Goal: Information Seeking & Learning: Check status

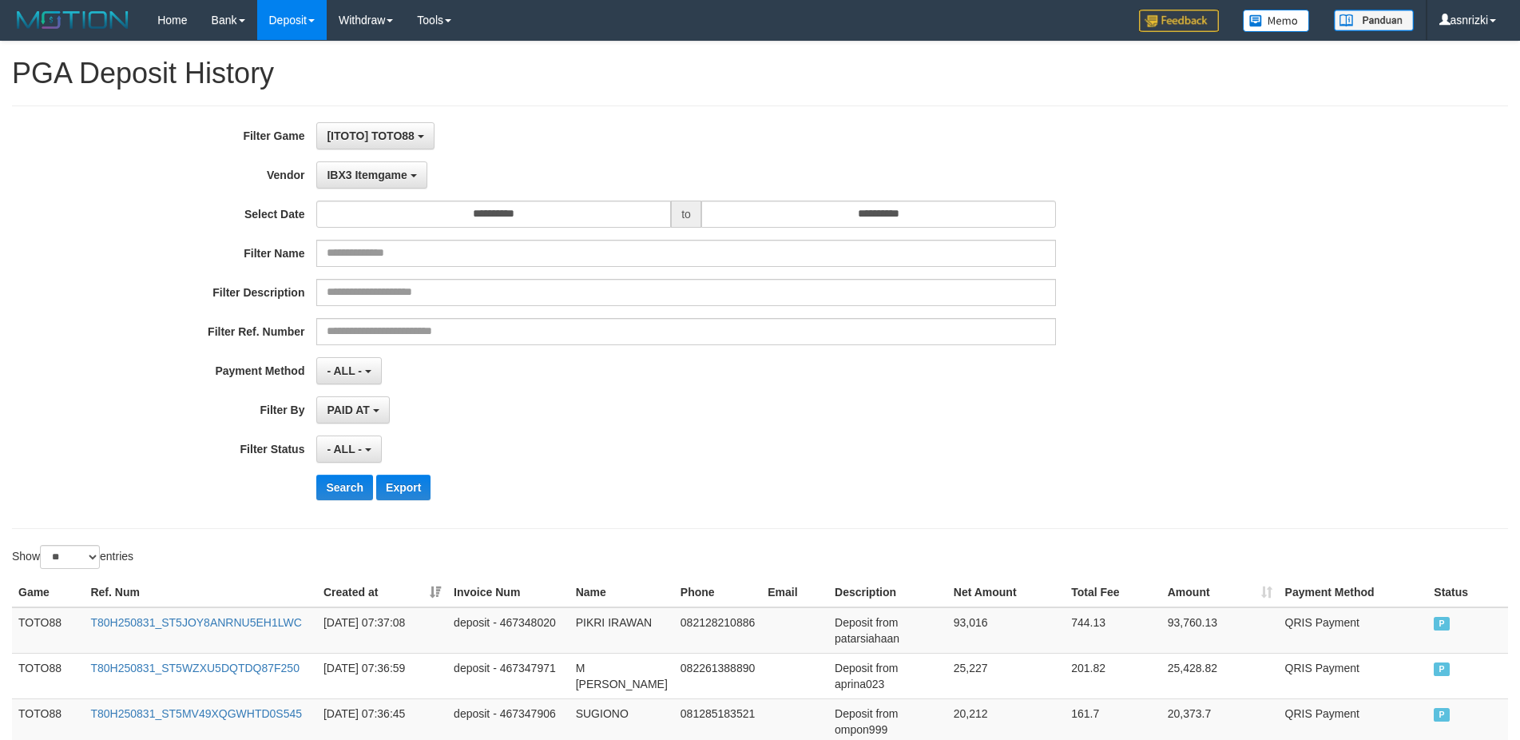
select select "**********"
click at [557, 212] on input "**********" at bounding box center [493, 213] width 355 height 27
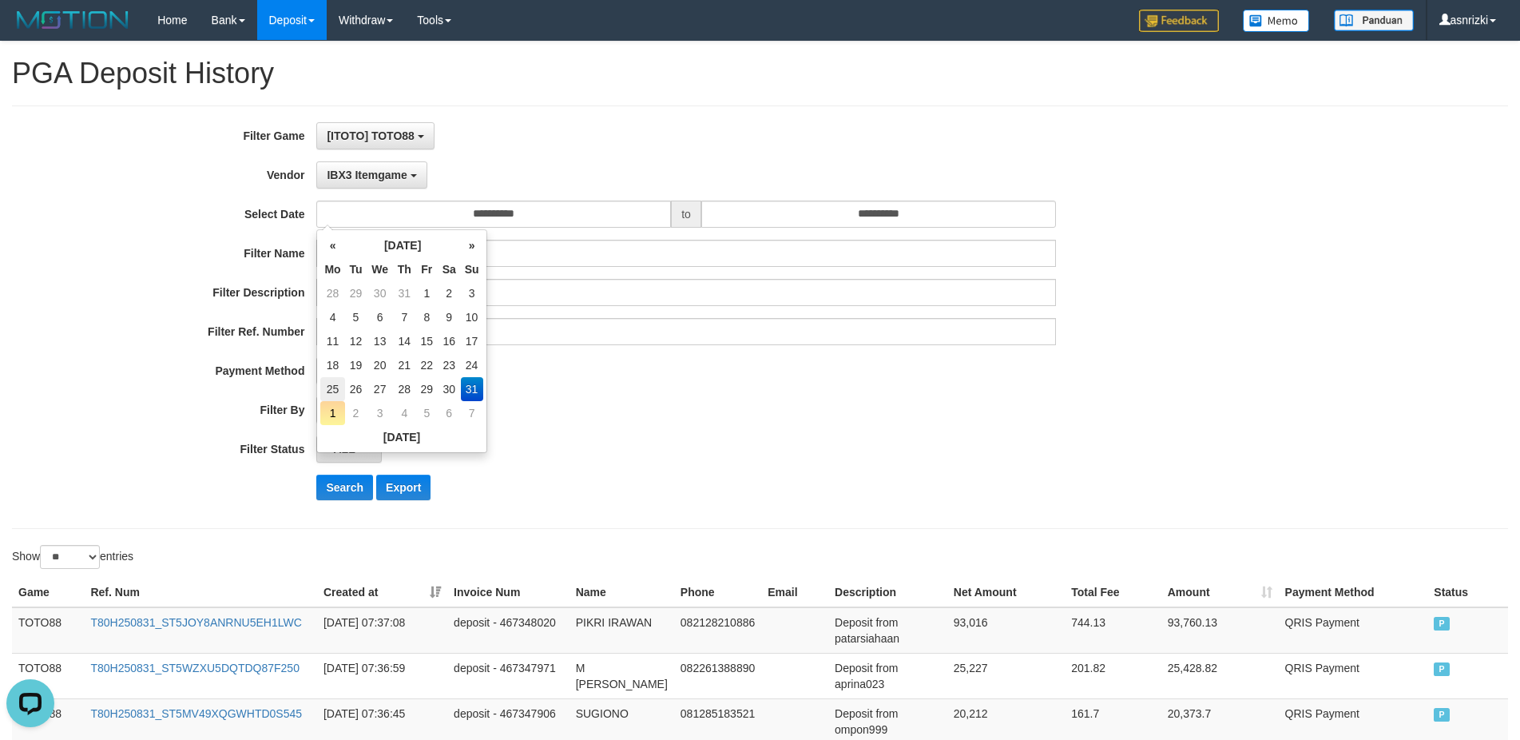
click at [329, 391] on td "25" at bounding box center [332, 389] width 24 height 24
type input "**********"
click at [589, 391] on div "**********" at bounding box center [633, 317] width 1267 height 390
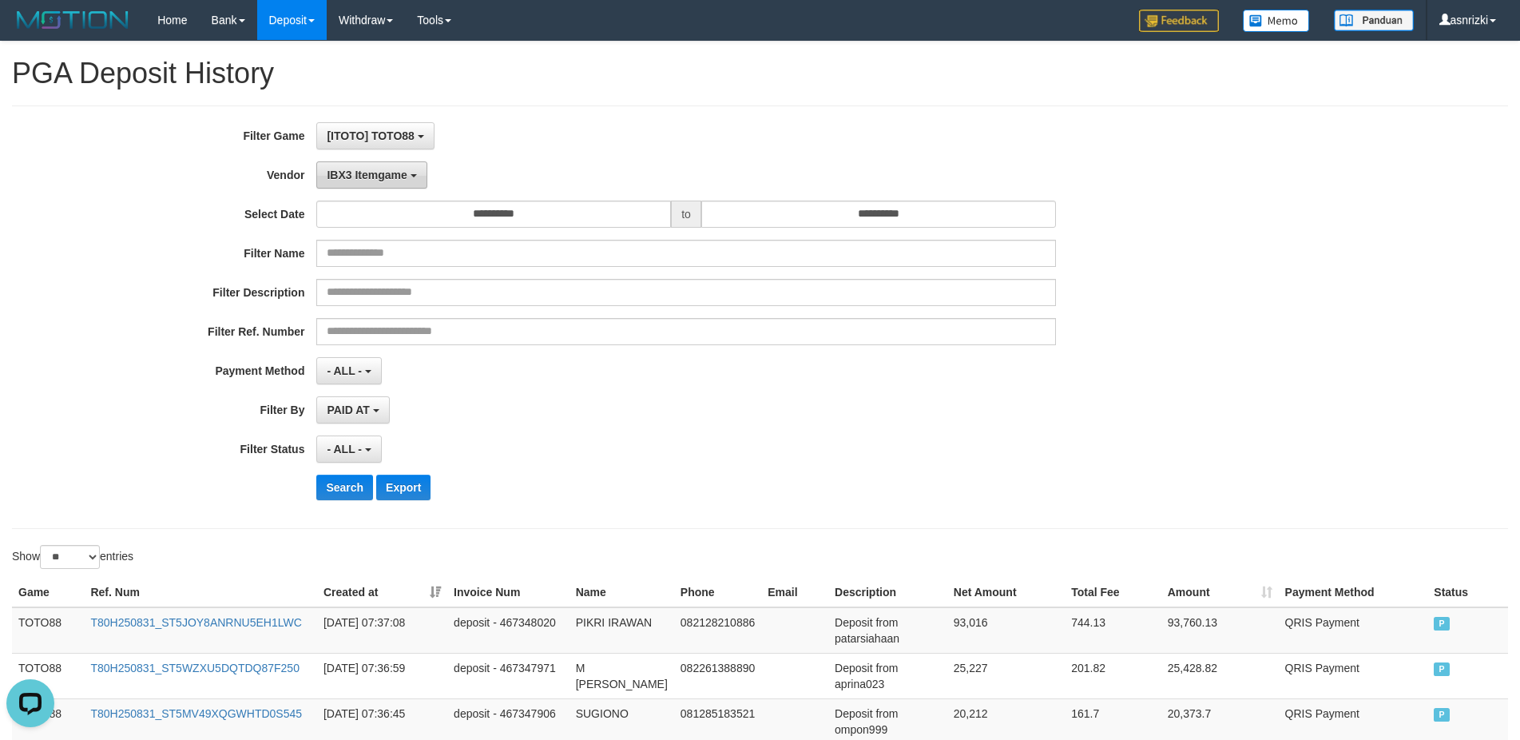
click at [367, 168] on button "IBX3 Itemgame" at bounding box center [371, 174] width 110 height 27
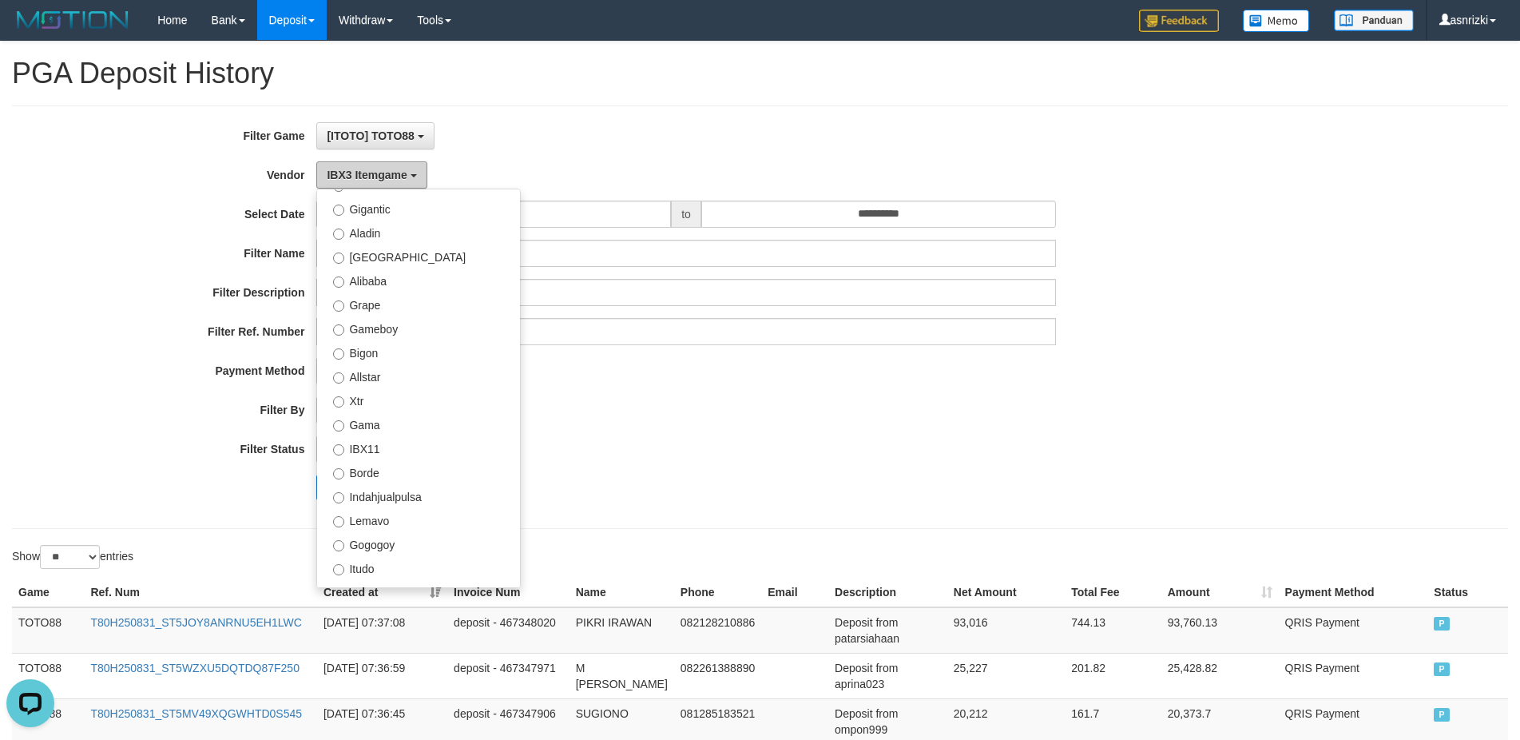
scroll to position [0, 0]
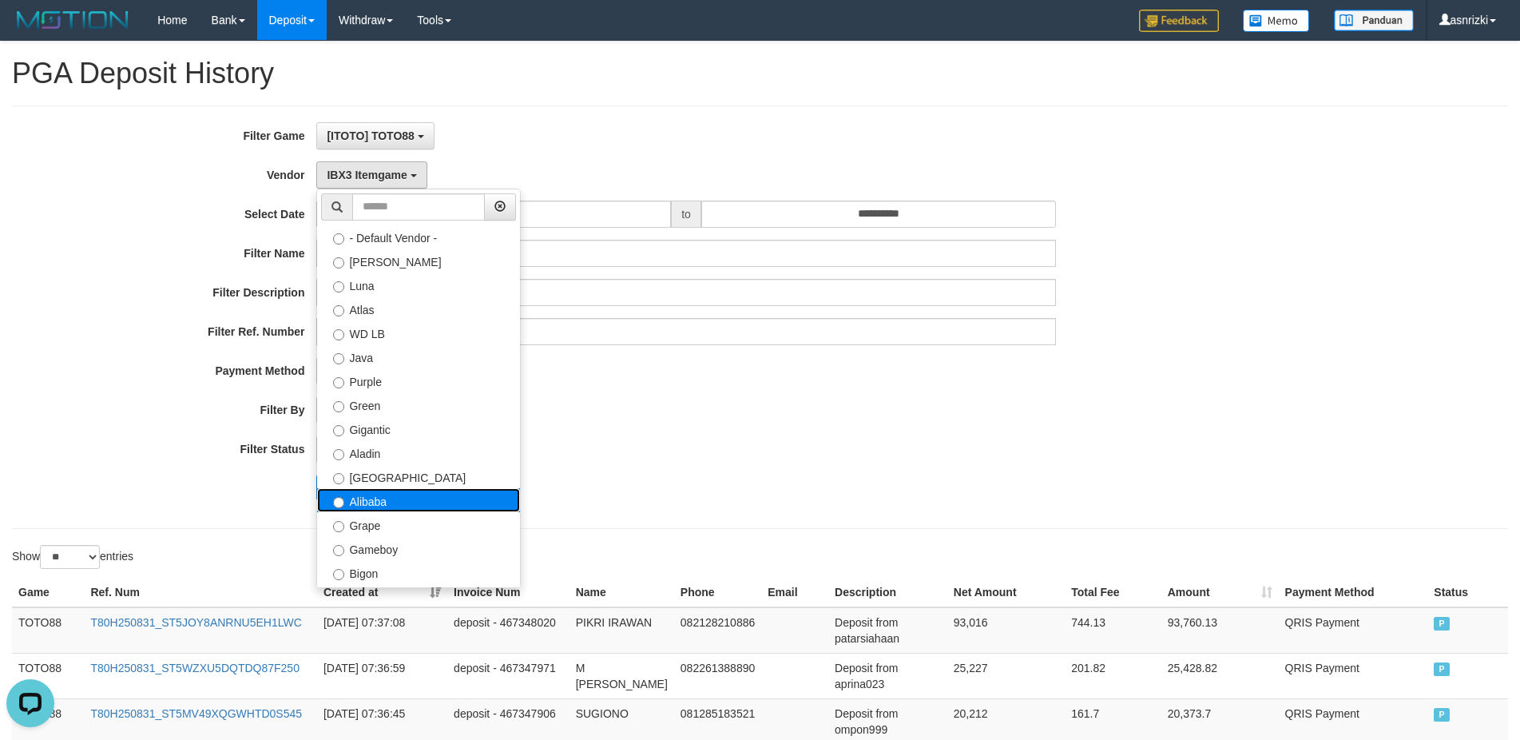
click at [367, 498] on label "Alibaba" at bounding box center [418, 500] width 203 height 24
select select "**********"
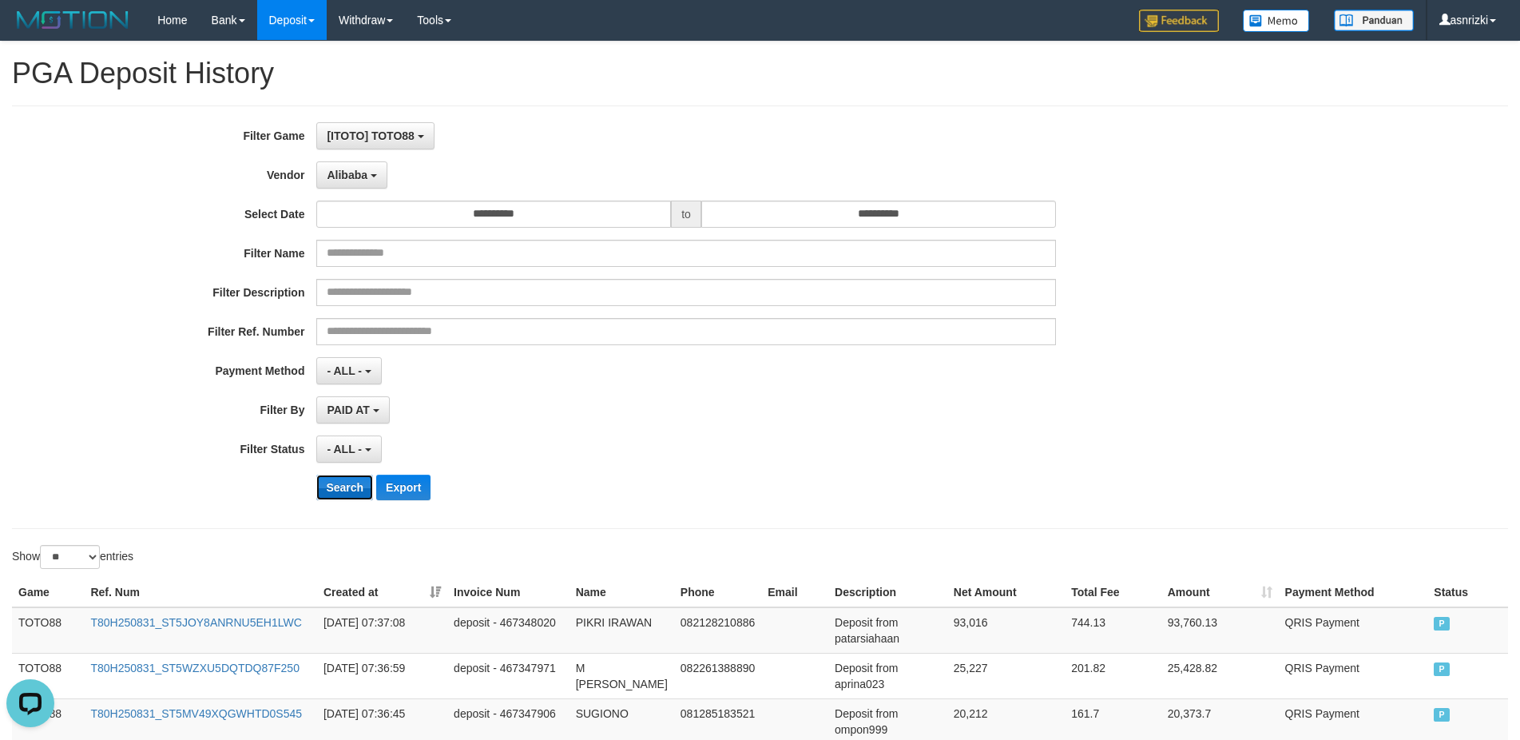
click at [346, 487] on button "Search" at bounding box center [344, 487] width 57 height 26
click at [355, 450] on span "- ALL -" at bounding box center [344, 448] width 35 height 13
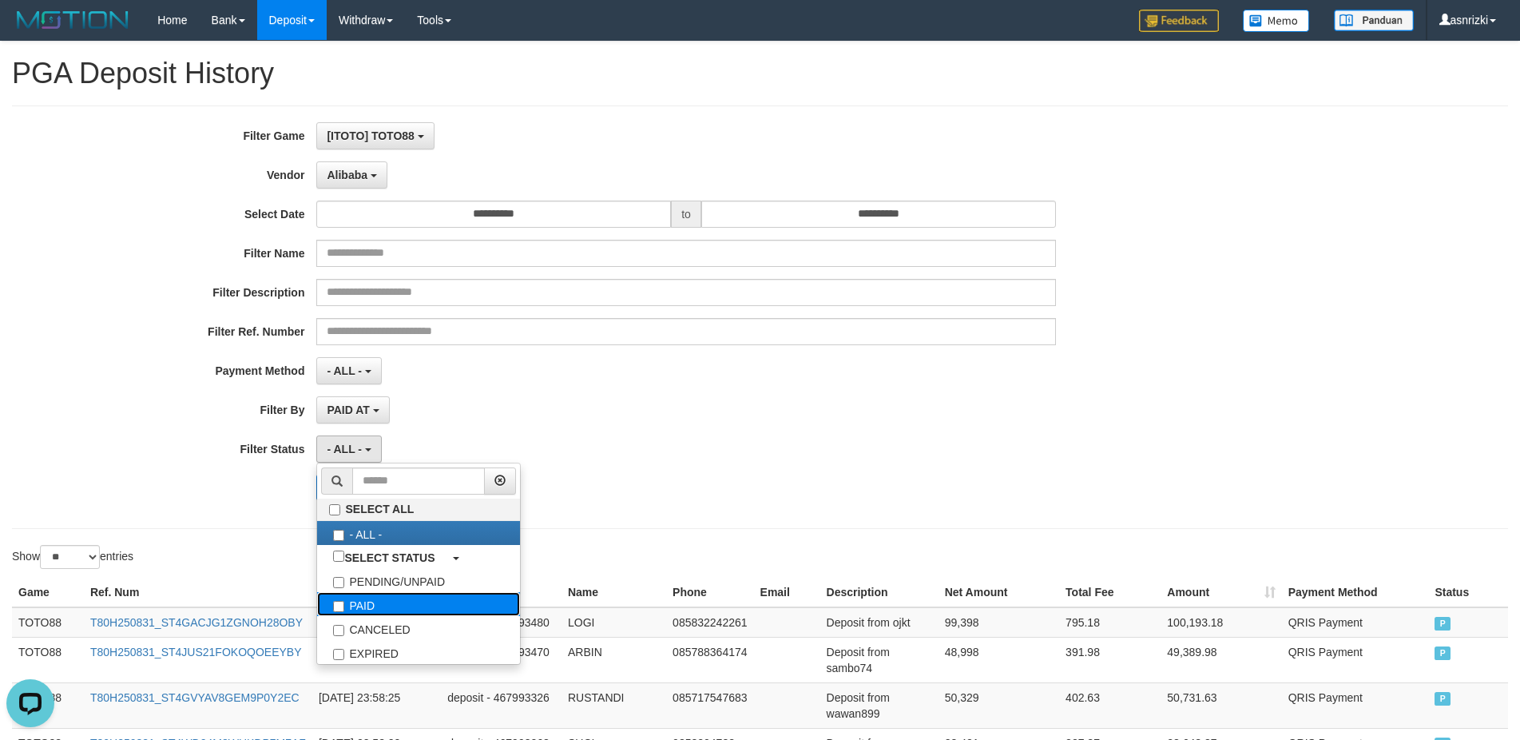
click at [367, 599] on label "PAID" at bounding box center [418, 604] width 203 height 24
select select "*"
click at [353, 182] on button "Alibaba" at bounding box center [351, 174] width 70 height 27
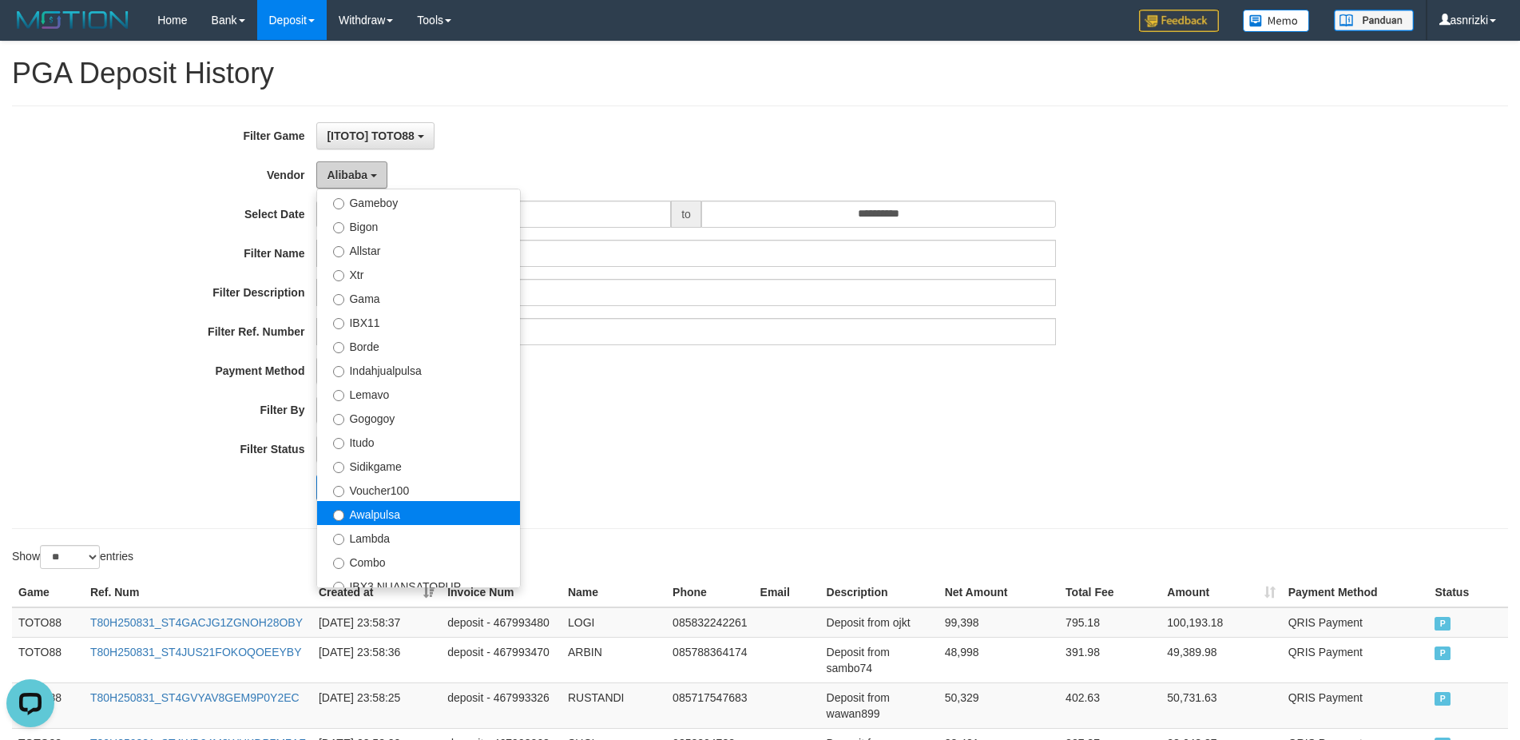
scroll to position [511, 0]
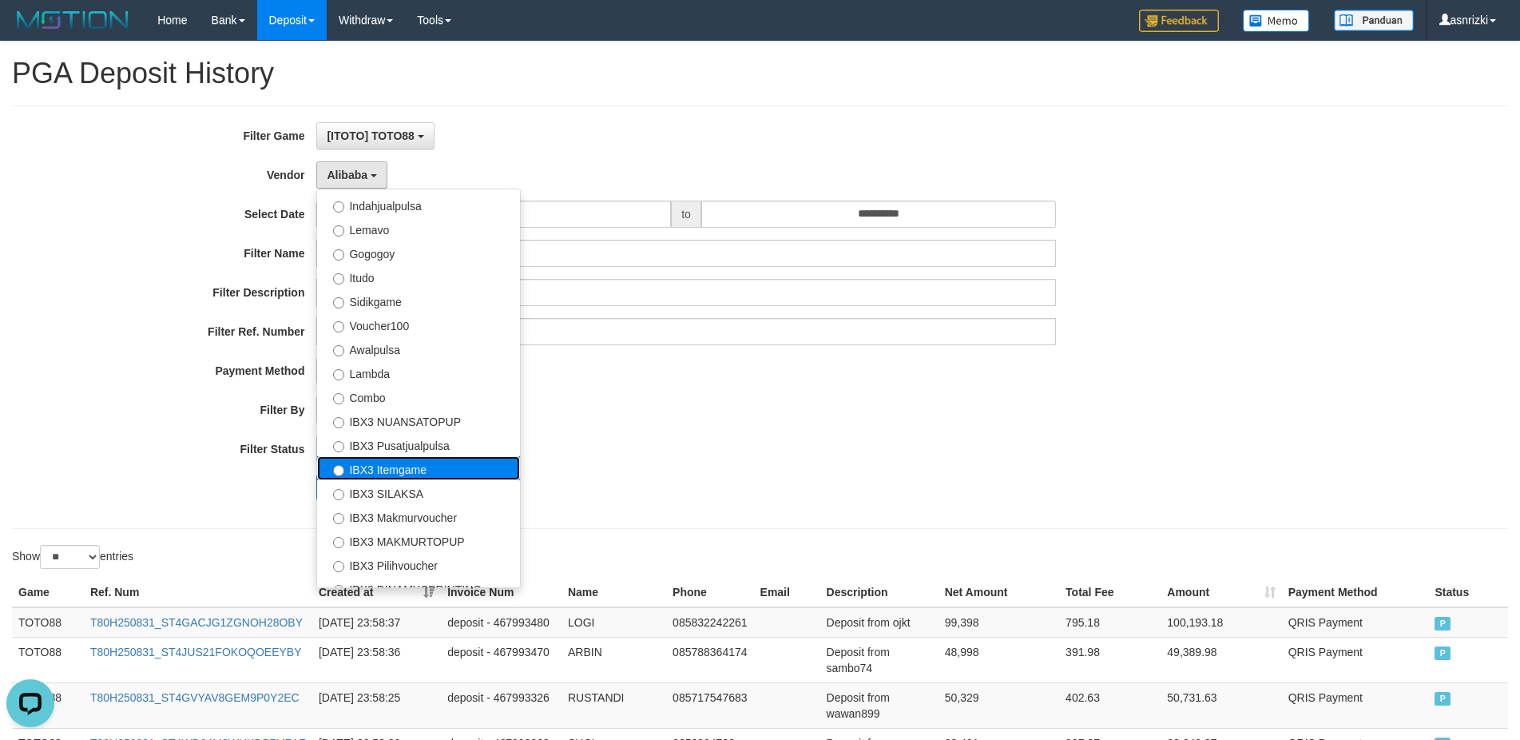
click at [377, 459] on label "IBX3 Itemgame" at bounding box center [418, 468] width 203 height 24
select select "**********"
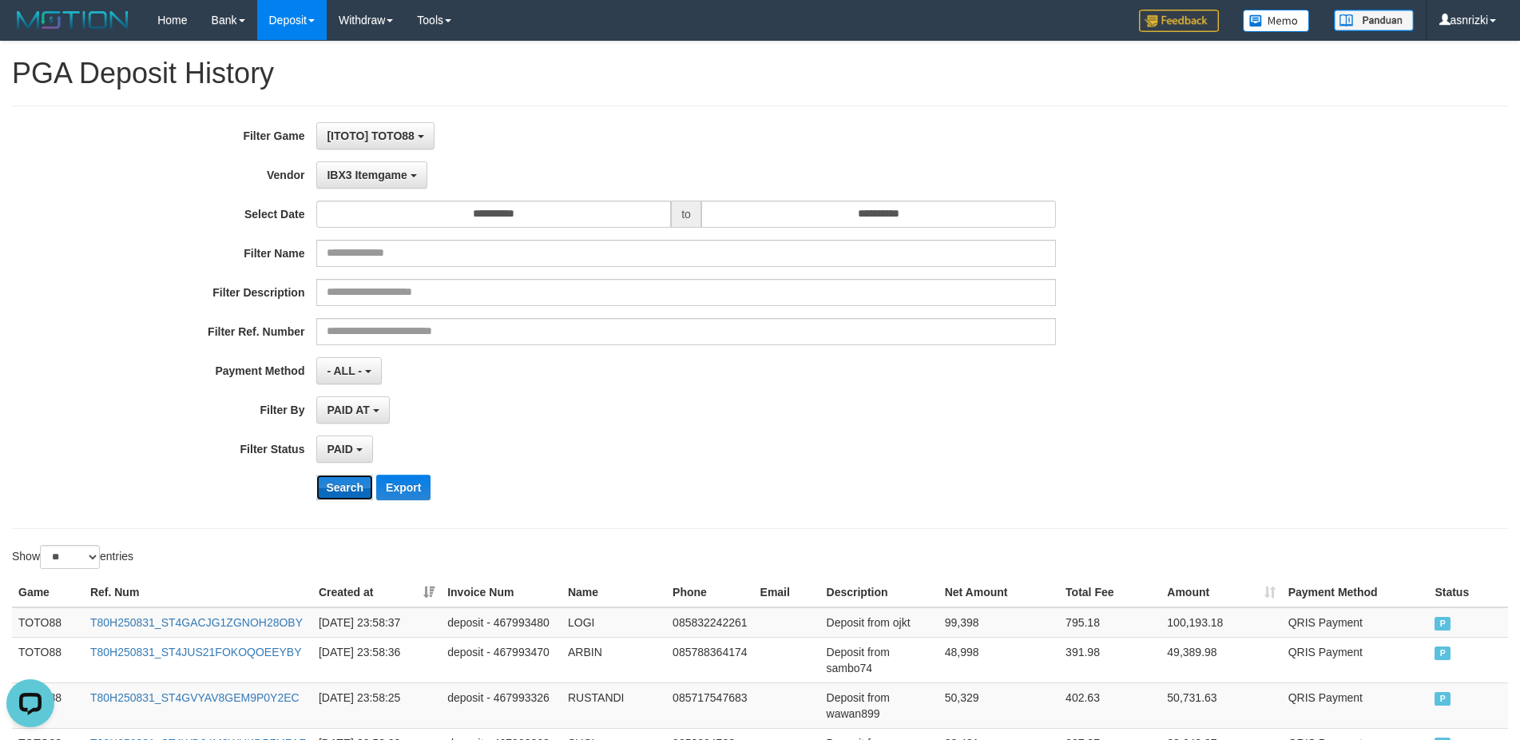
click at [331, 484] on button "Search" at bounding box center [344, 487] width 57 height 26
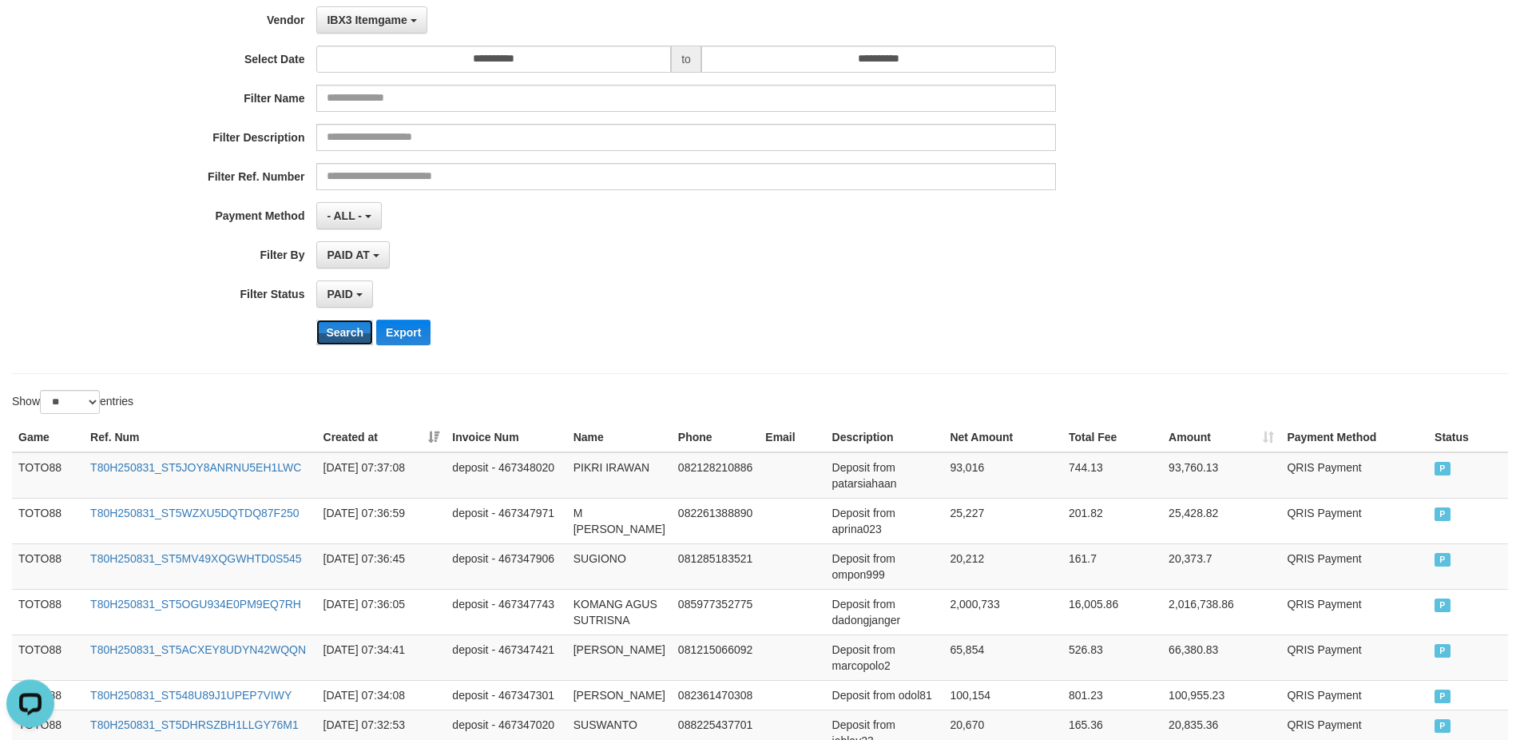
scroll to position [0, 0]
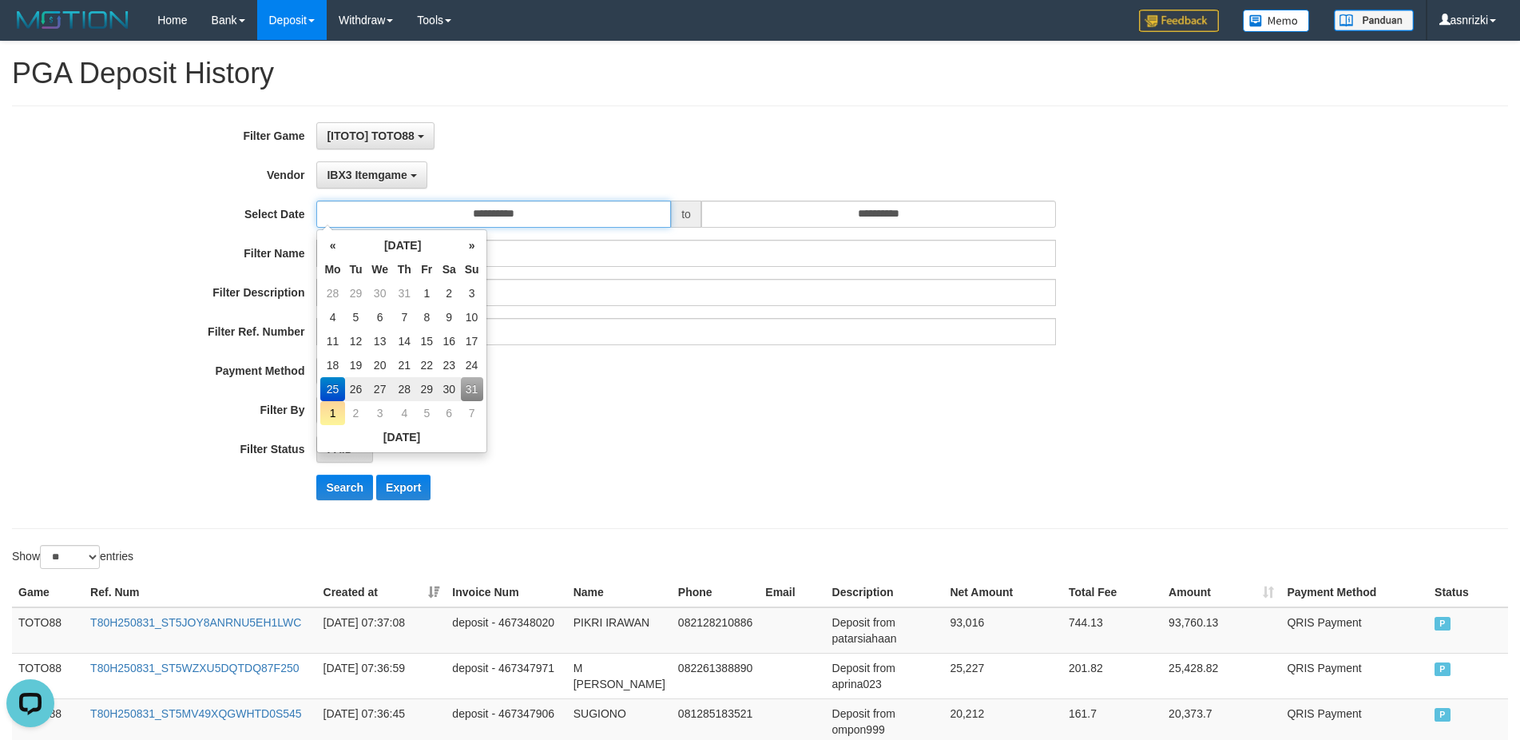
click at [544, 217] on input "**********" at bounding box center [493, 213] width 355 height 27
click at [469, 390] on td "31" at bounding box center [472, 389] width 22 height 24
type input "**********"
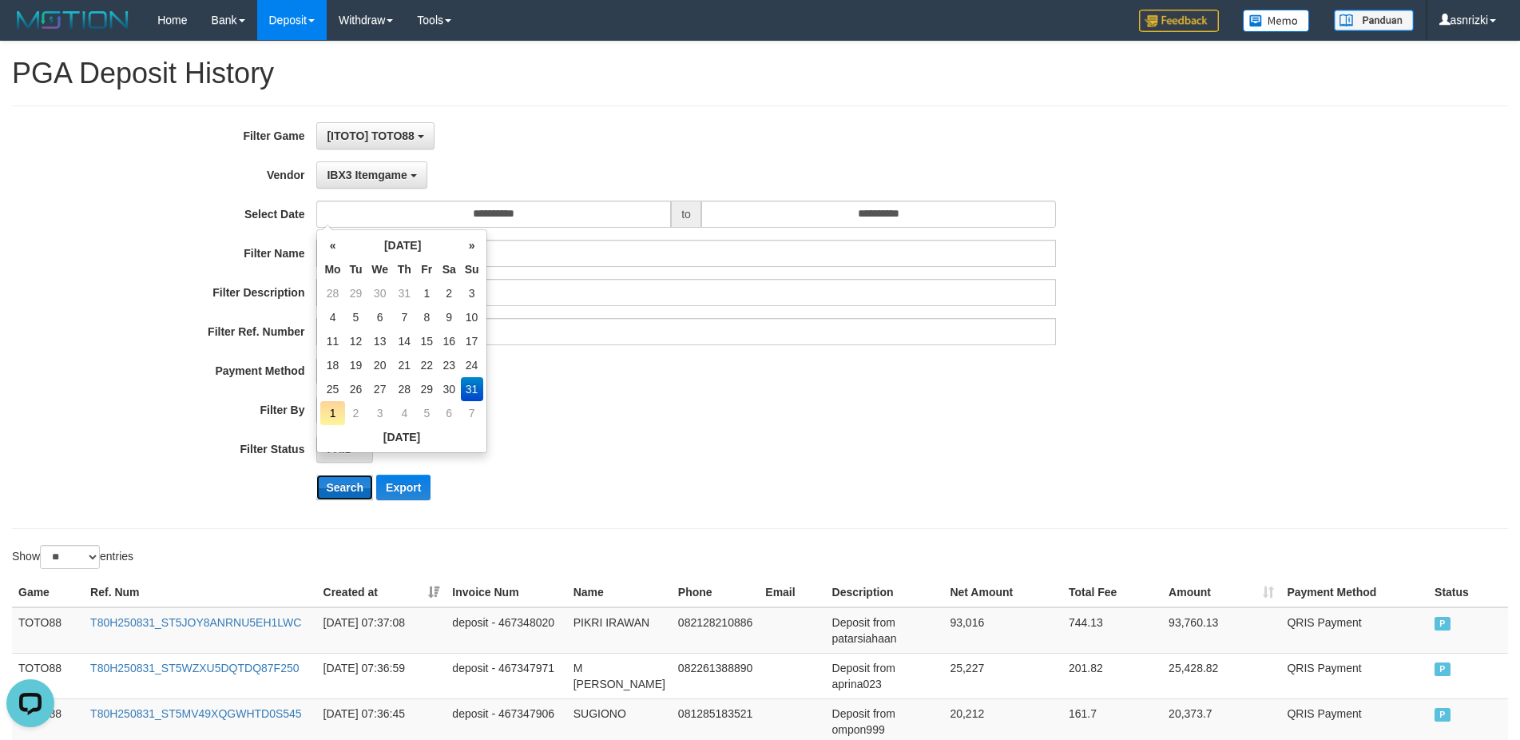
click at [329, 491] on button "Search" at bounding box center [344, 487] width 57 height 26
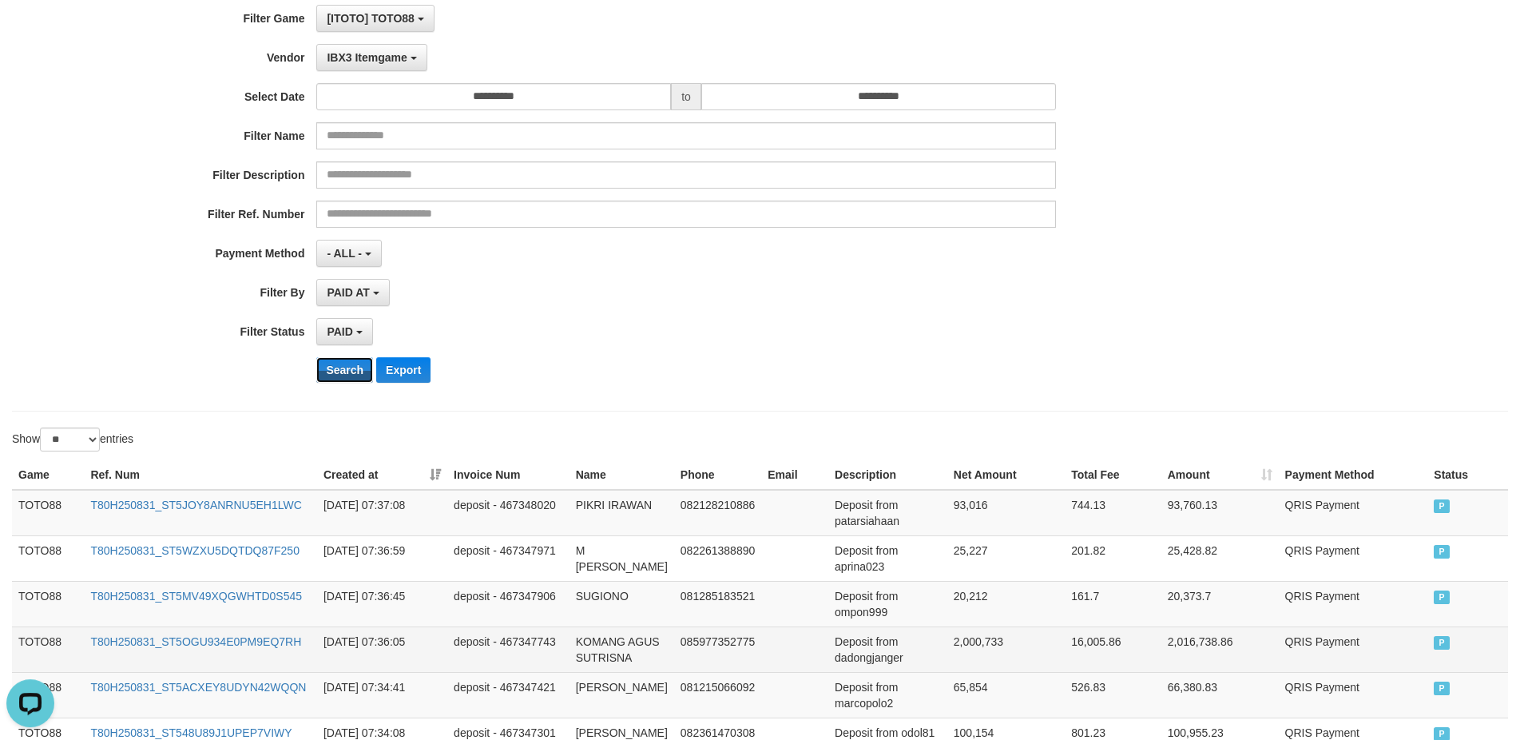
scroll to position [57, 0]
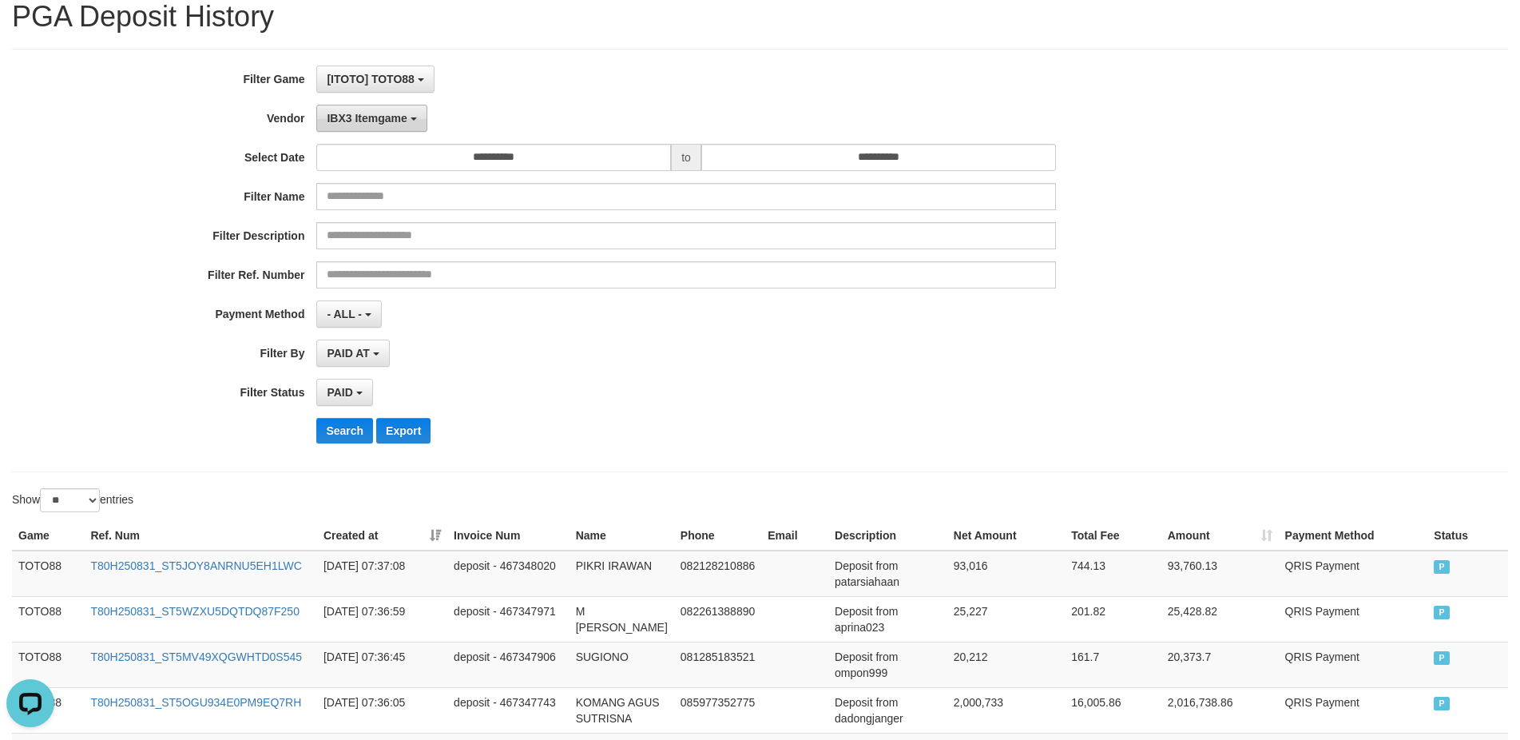
click at [355, 114] on span "IBX3 Itemgame" at bounding box center [367, 118] width 80 height 13
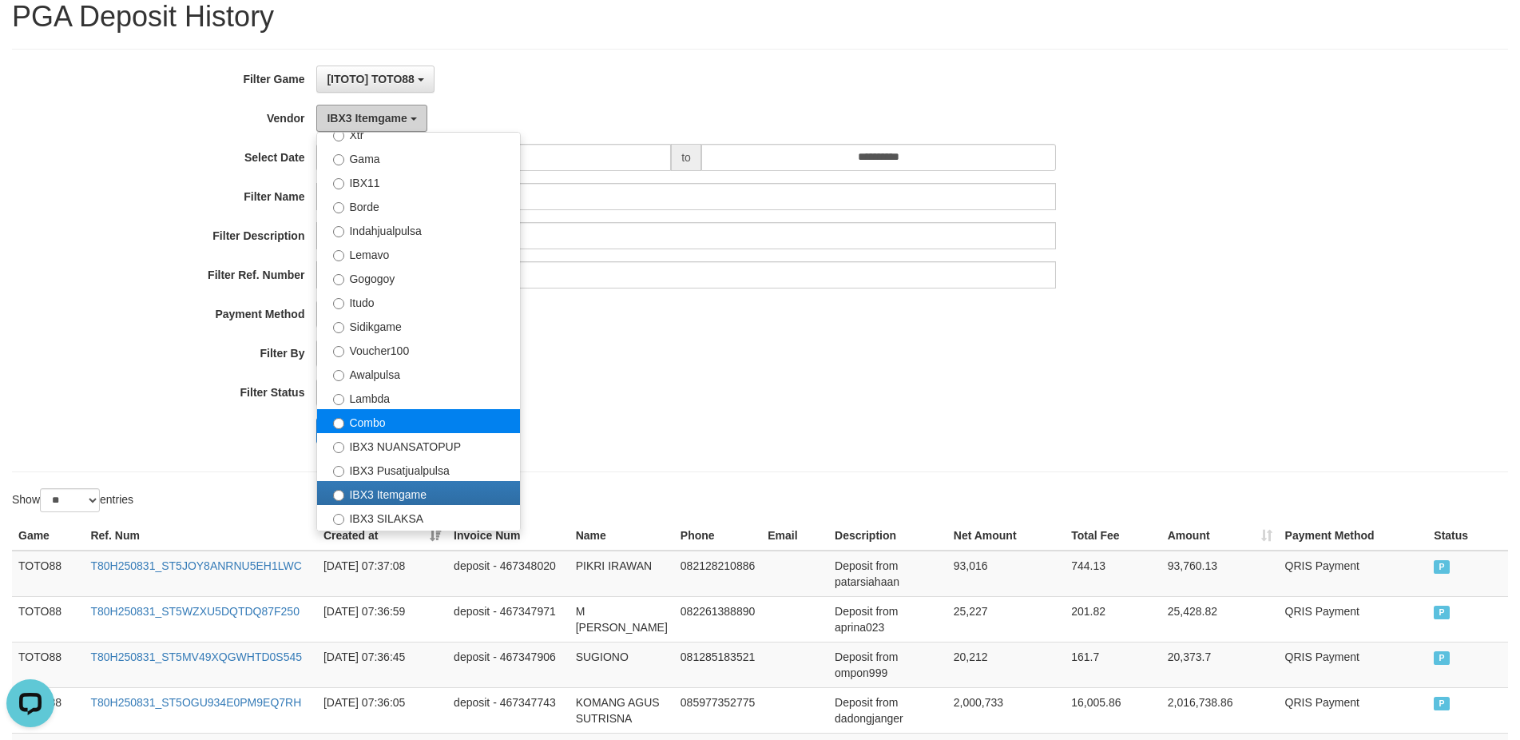
scroll to position [383, 0]
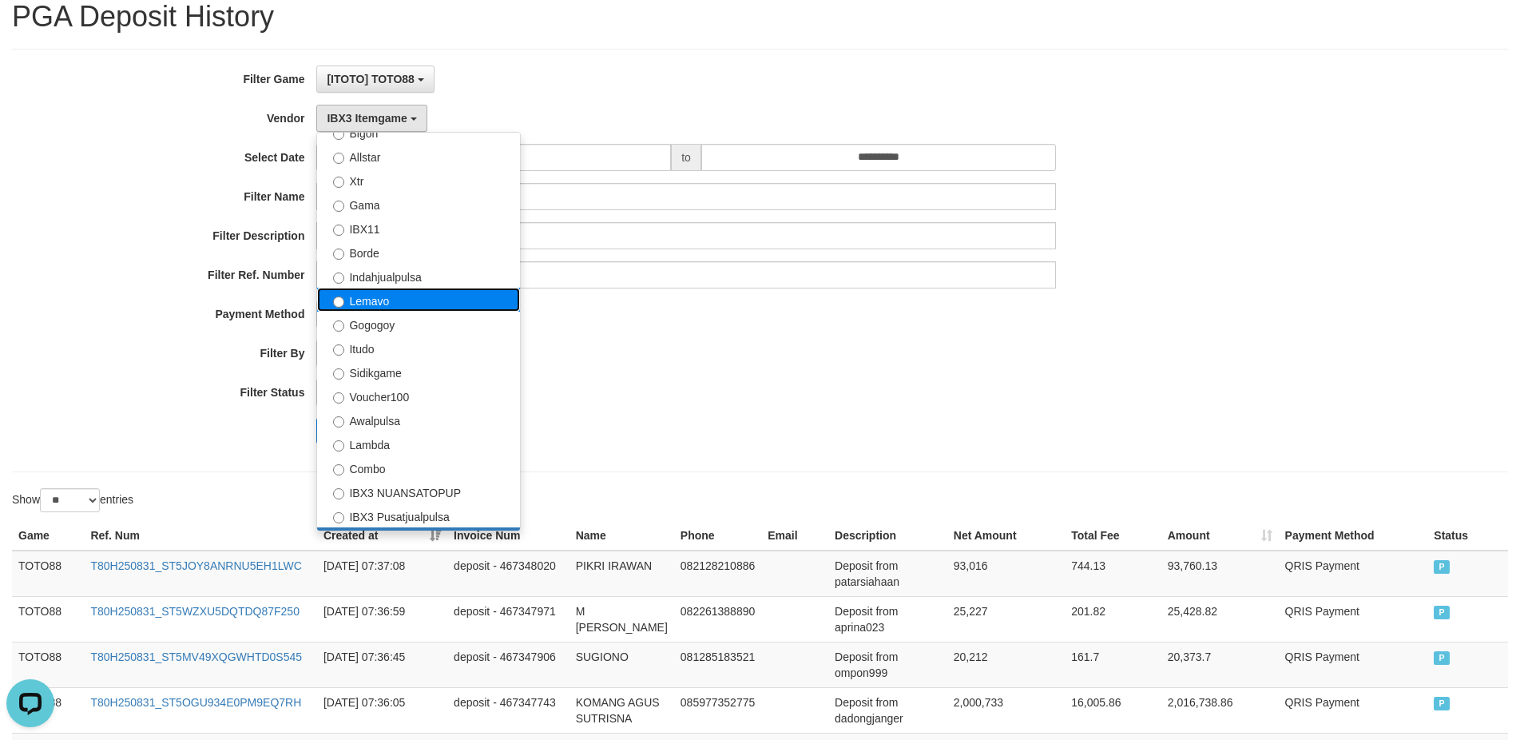
click at [387, 294] on label "Lemavo" at bounding box center [418, 300] width 203 height 24
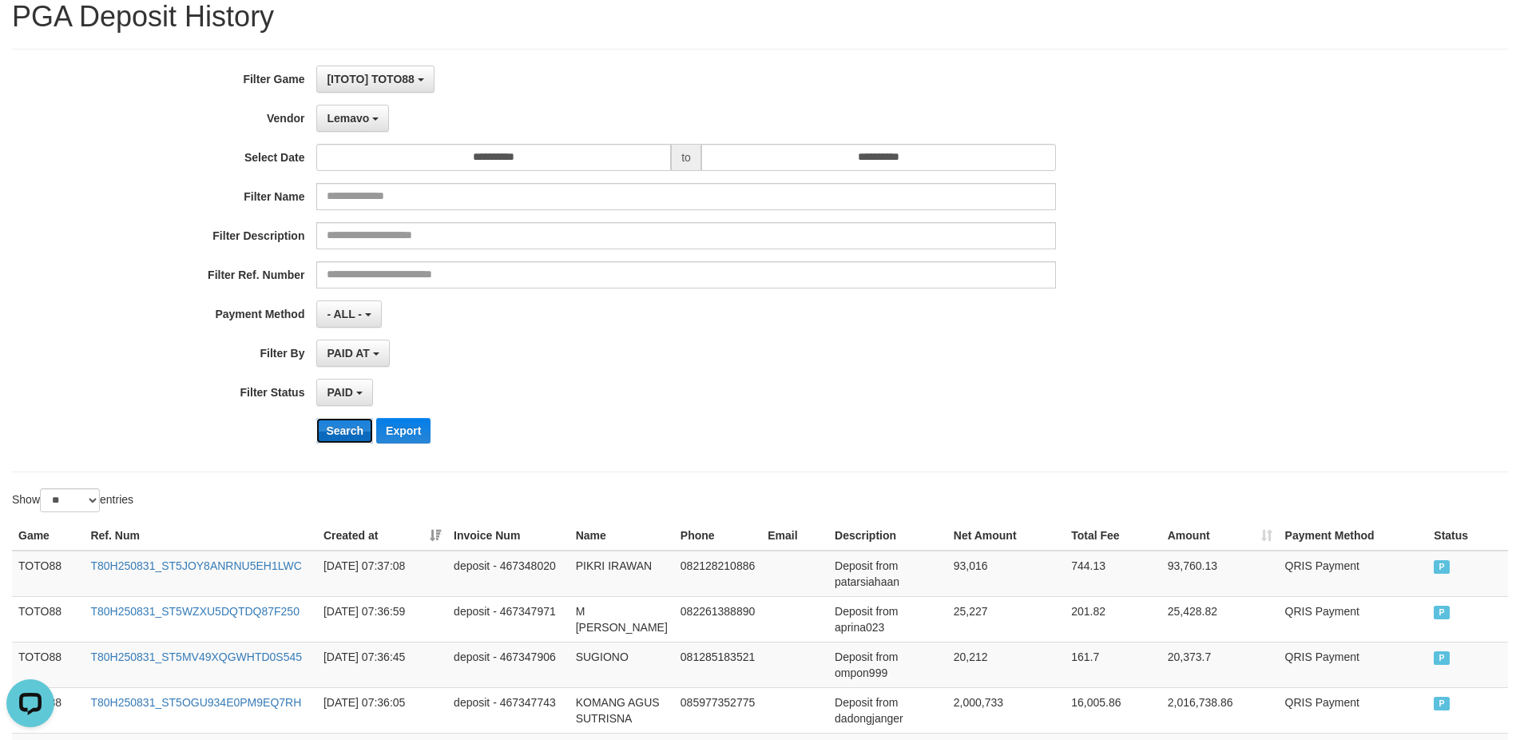
click at [350, 429] on button "Search" at bounding box center [344, 431] width 57 height 26
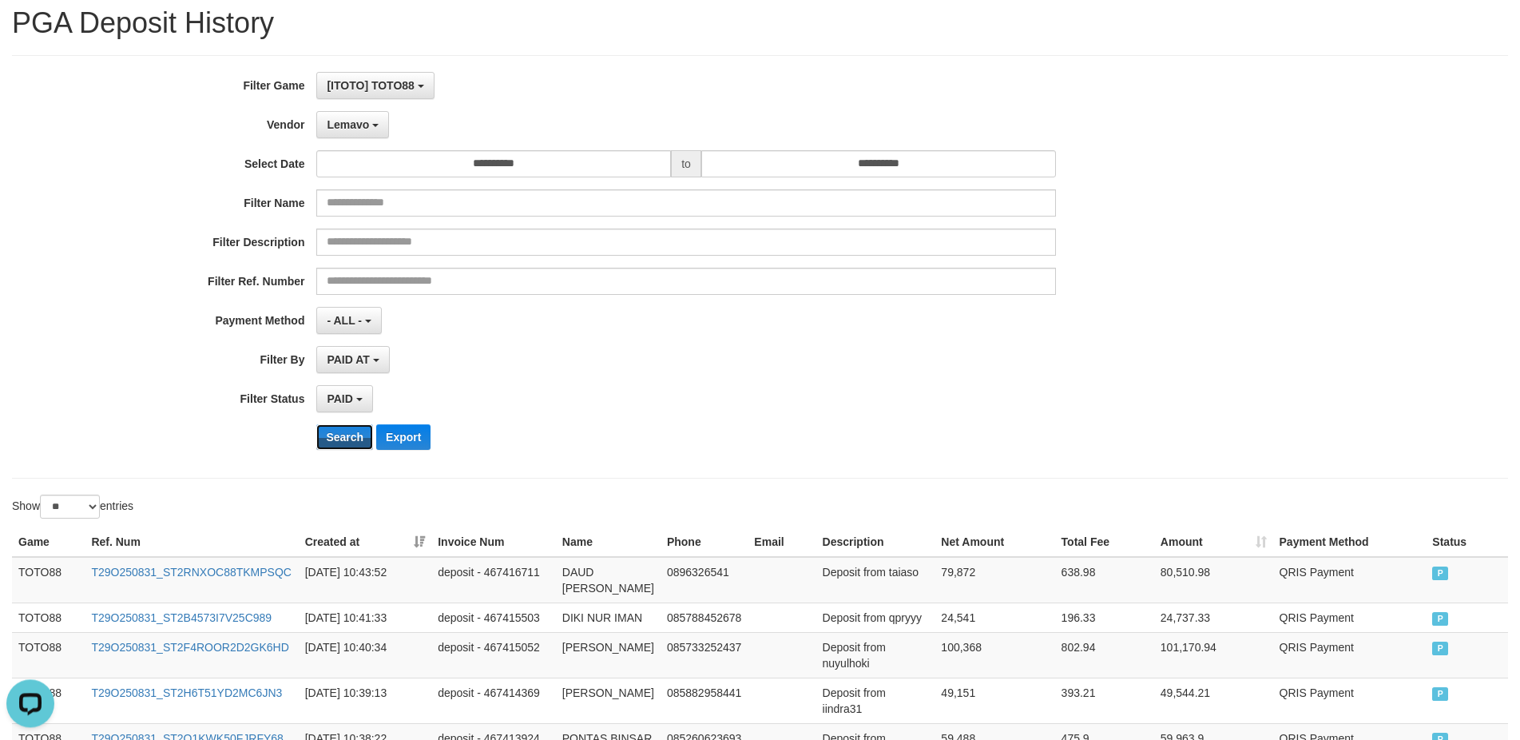
scroll to position [9, 0]
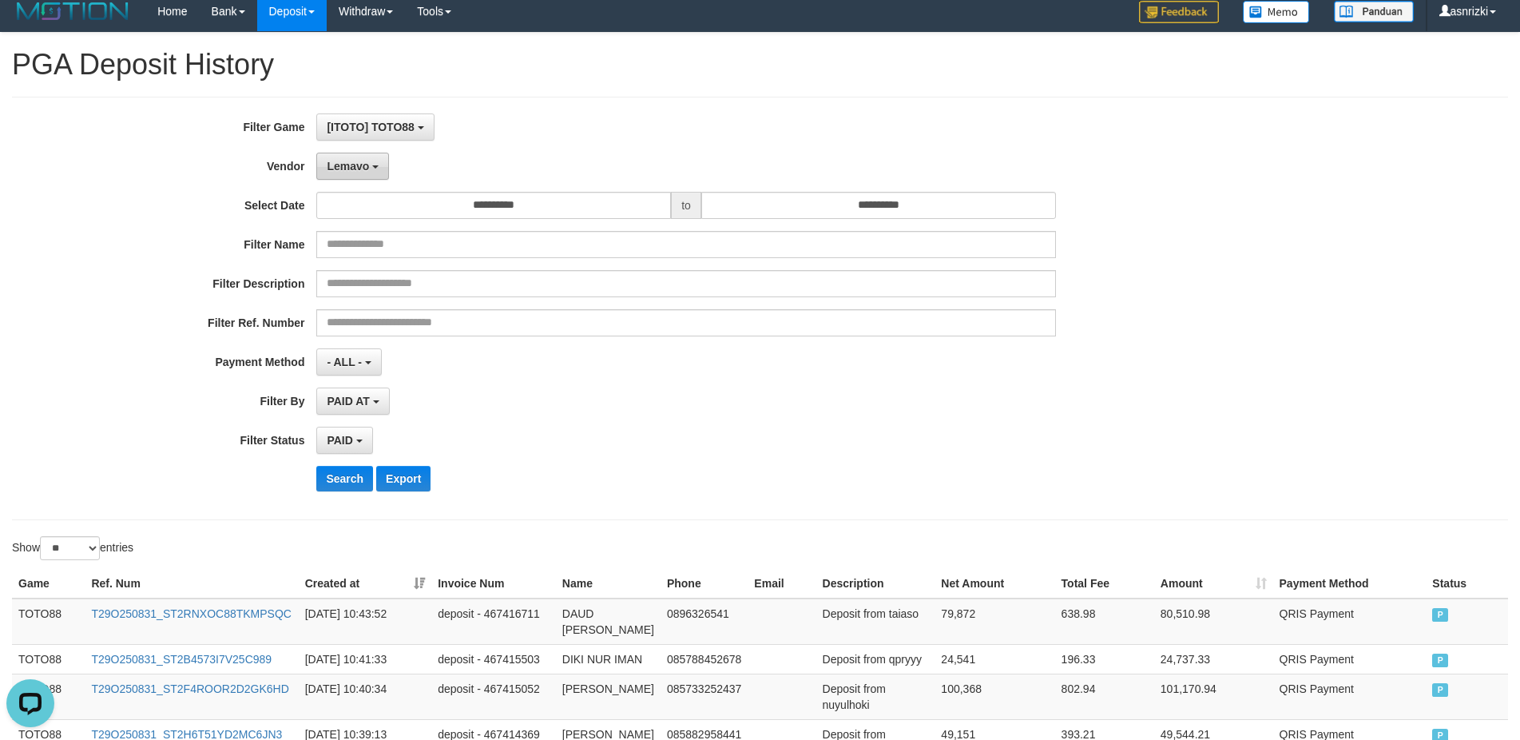
click at [359, 172] on span "Lemavo" at bounding box center [348, 166] width 42 height 13
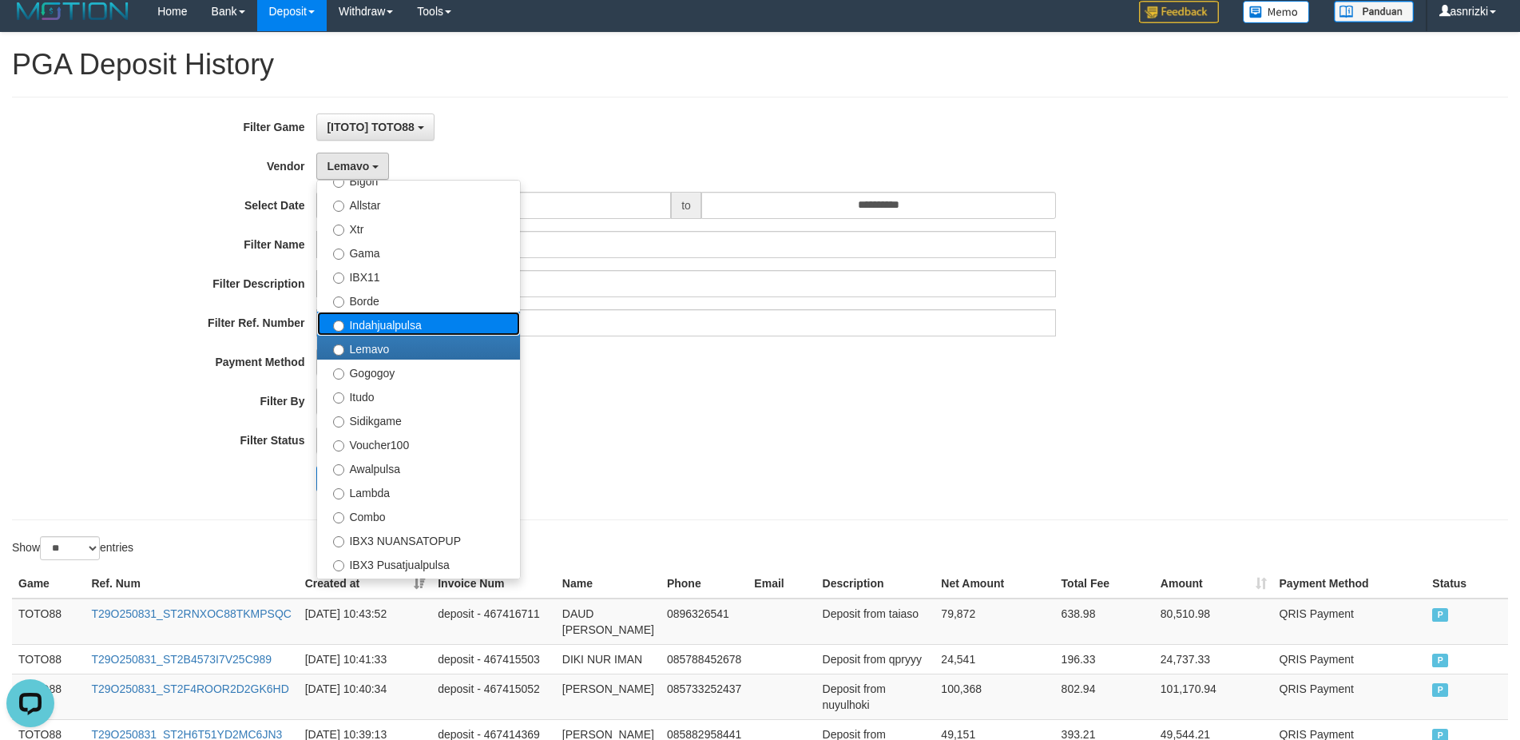
click at [370, 324] on label "Indahjualpulsa" at bounding box center [418, 323] width 203 height 24
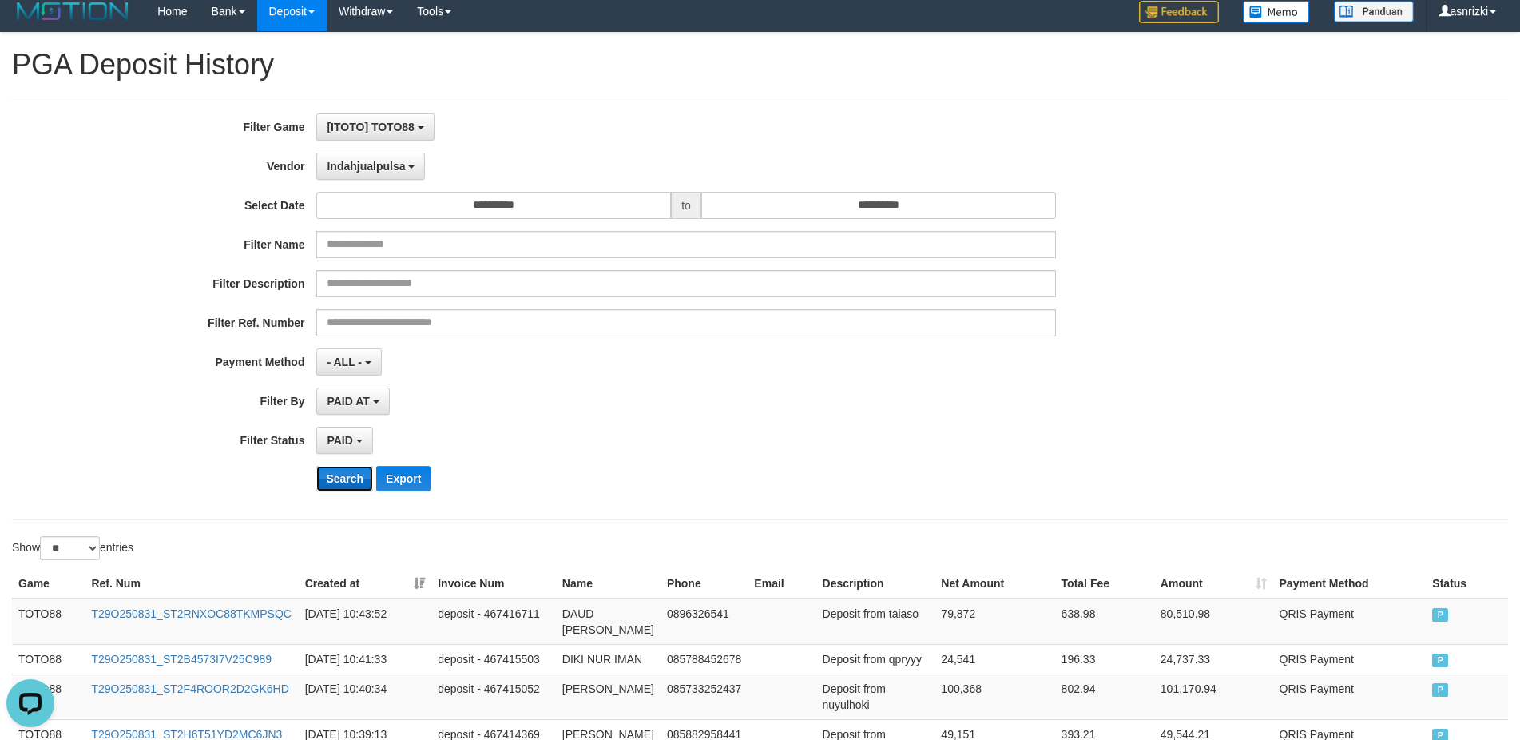
click at [341, 477] on button "Search" at bounding box center [344, 479] width 57 height 26
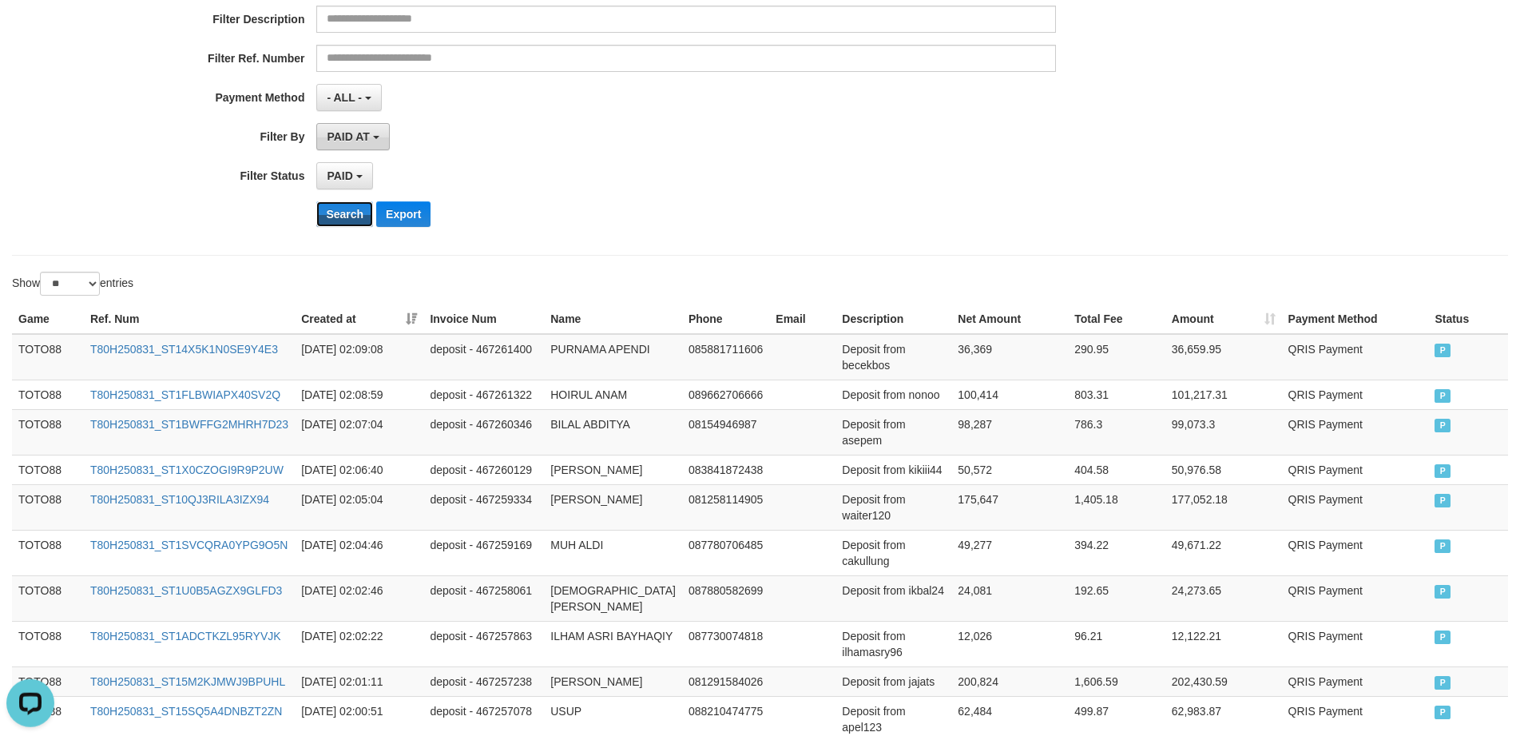
scroll to position [41, 0]
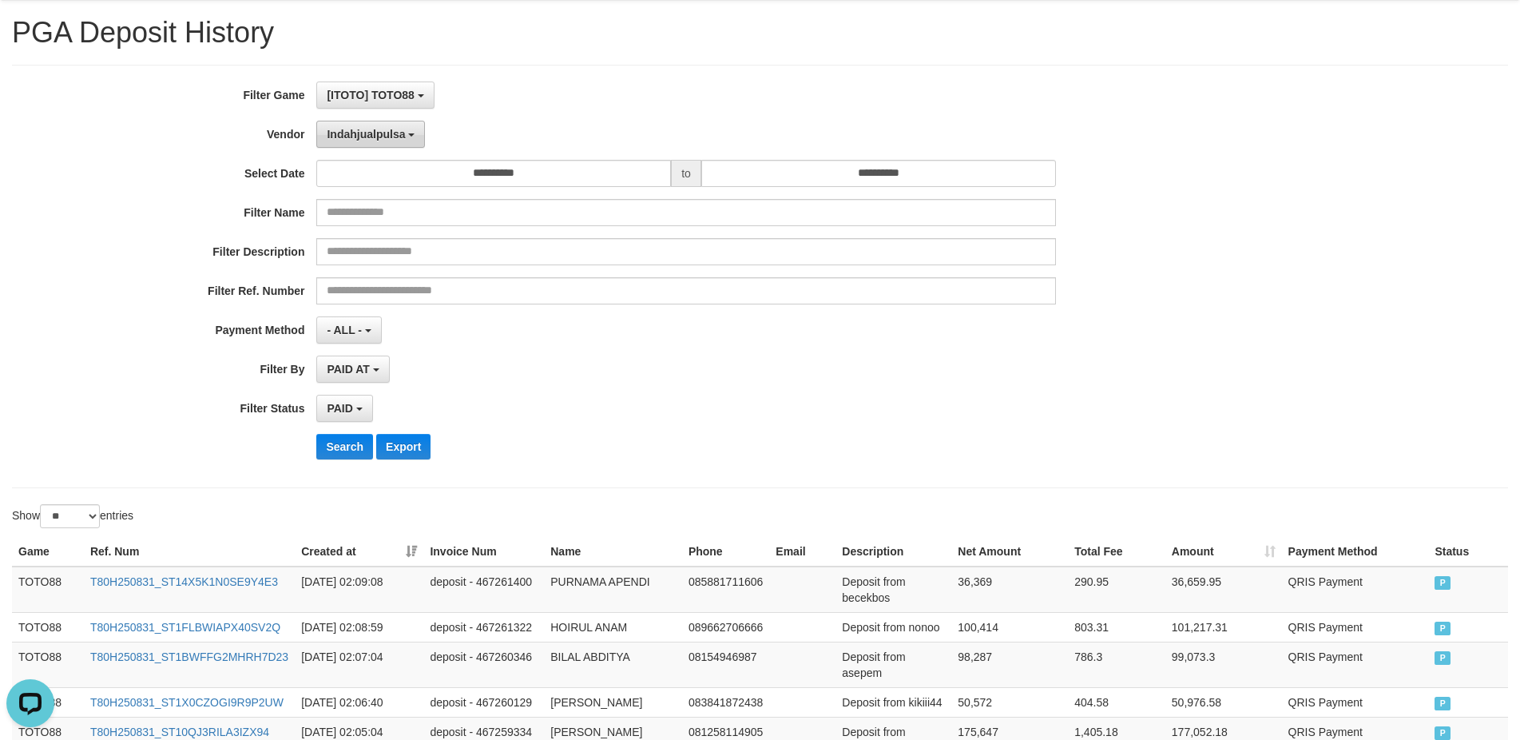
click at [372, 141] on button "Indahjualpulsa" at bounding box center [370, 134] width 109 height 27
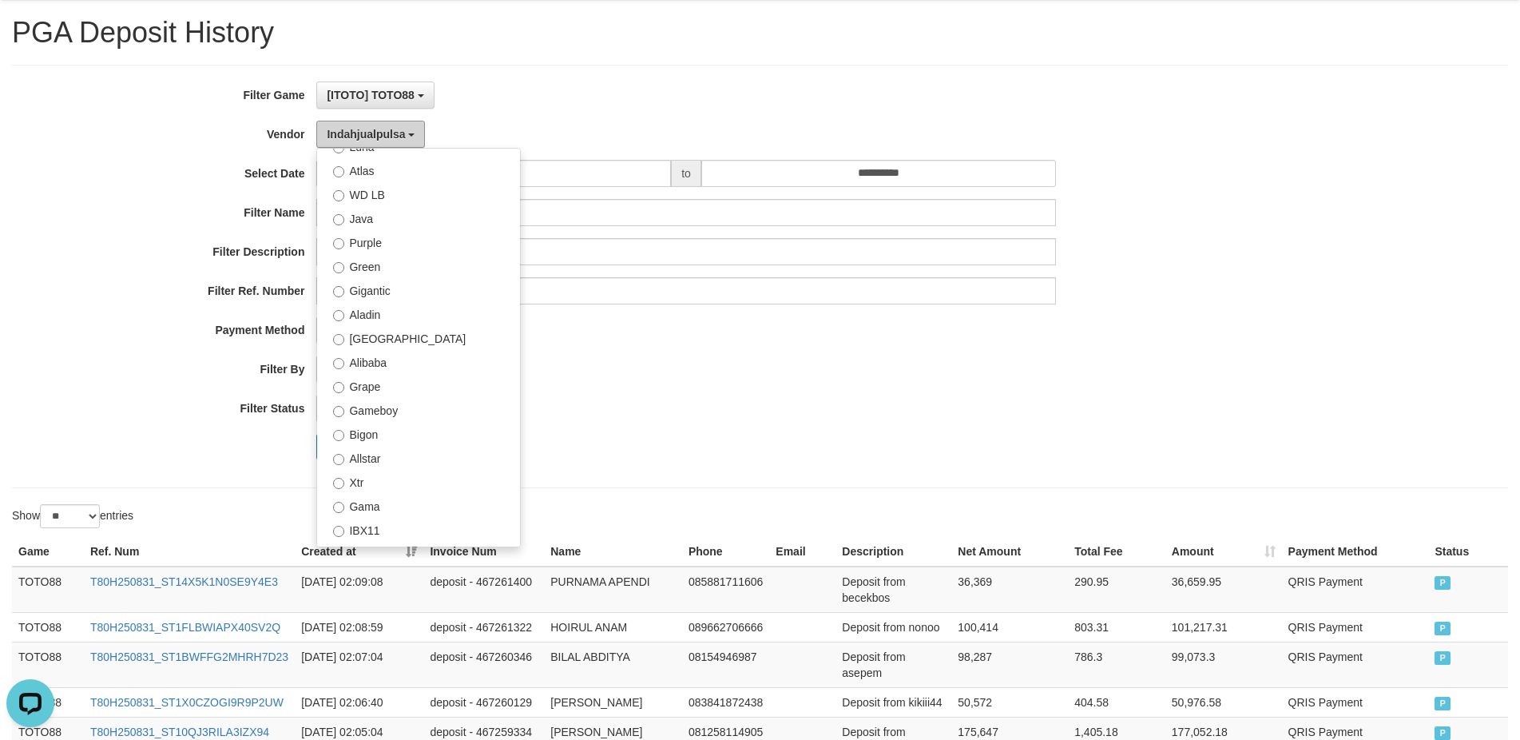
scroll to position [0, 0]
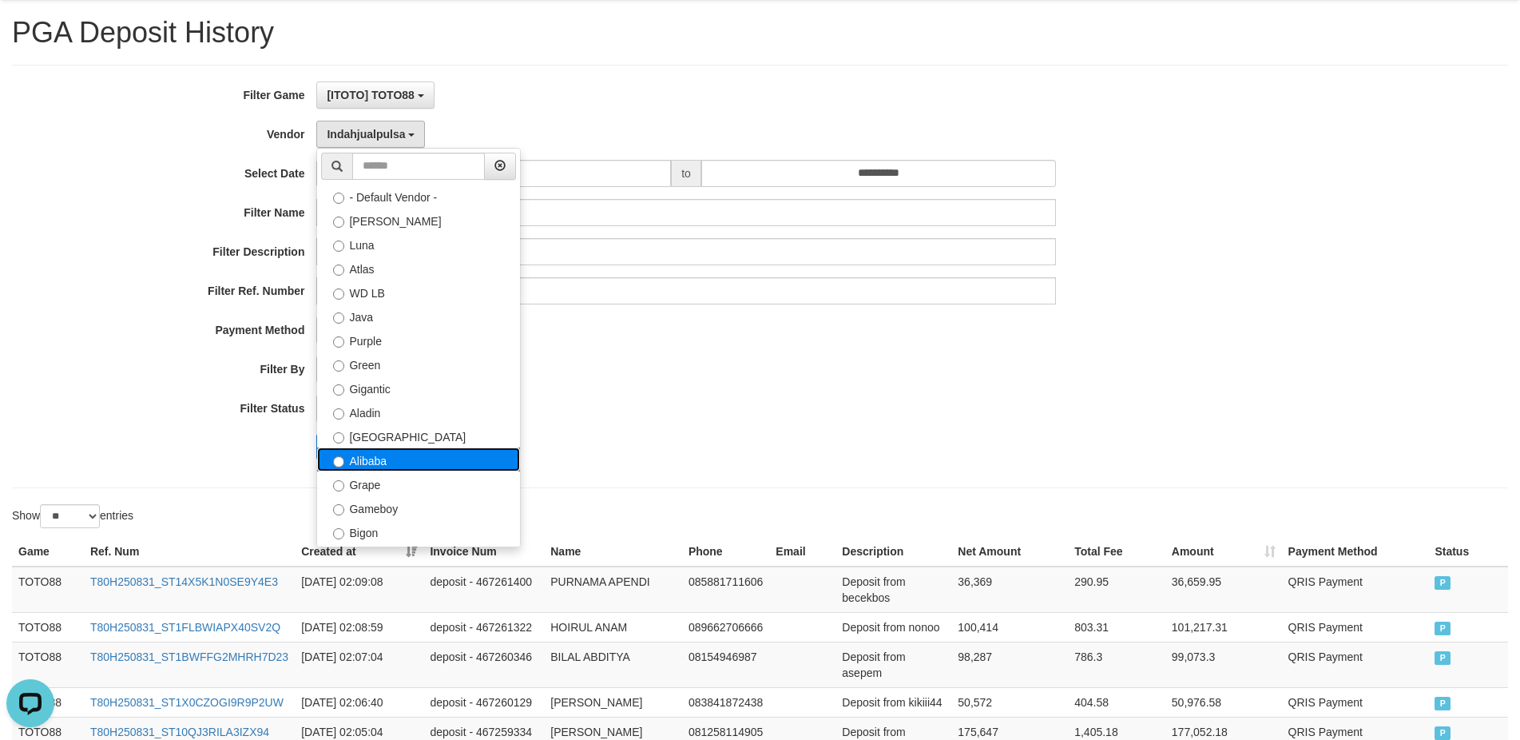
click at [382, 454] on label "Alibaba" at bounding box center [418, 459] width 203 height 24
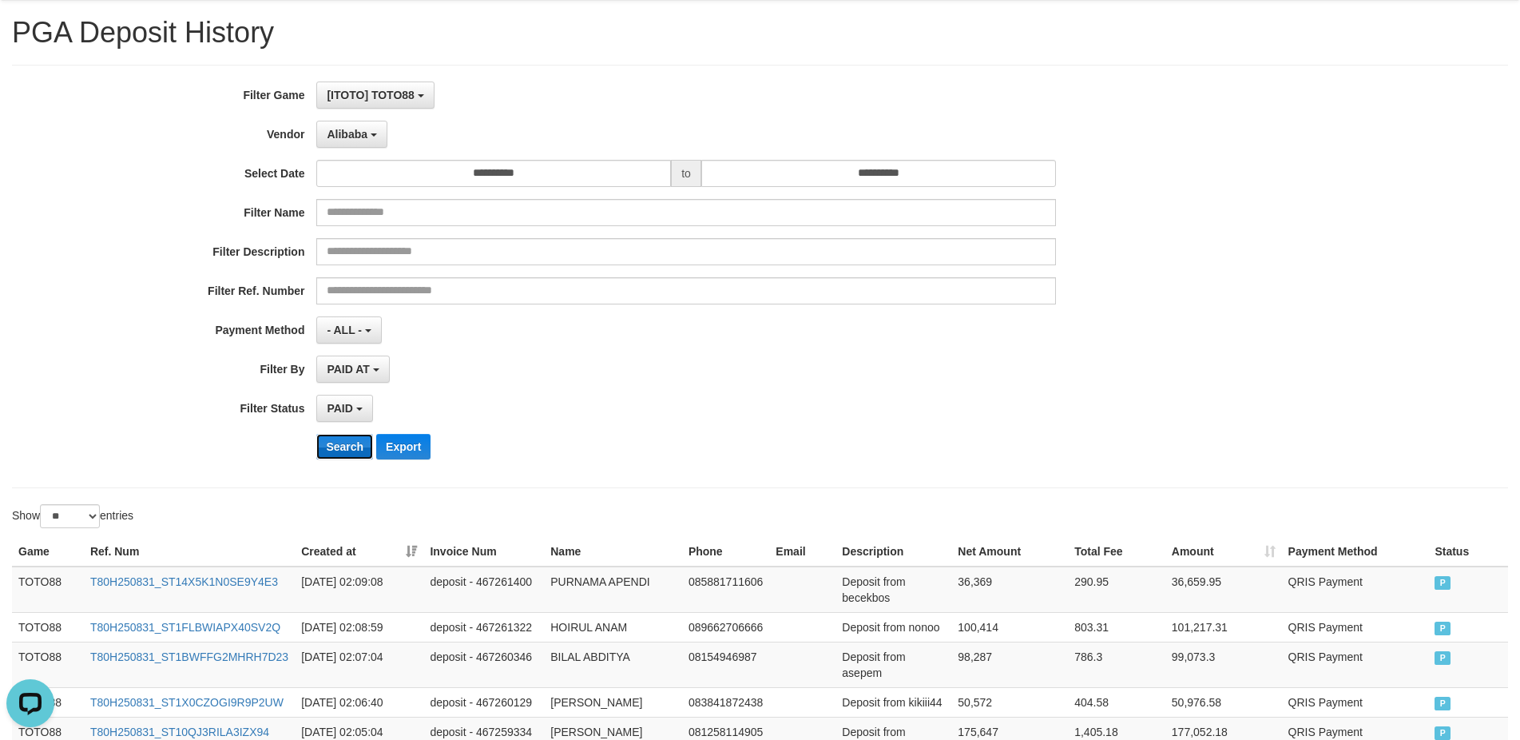
click at [335, 445] on button "Search" at bounding box center [344, 447] width 57 height 26
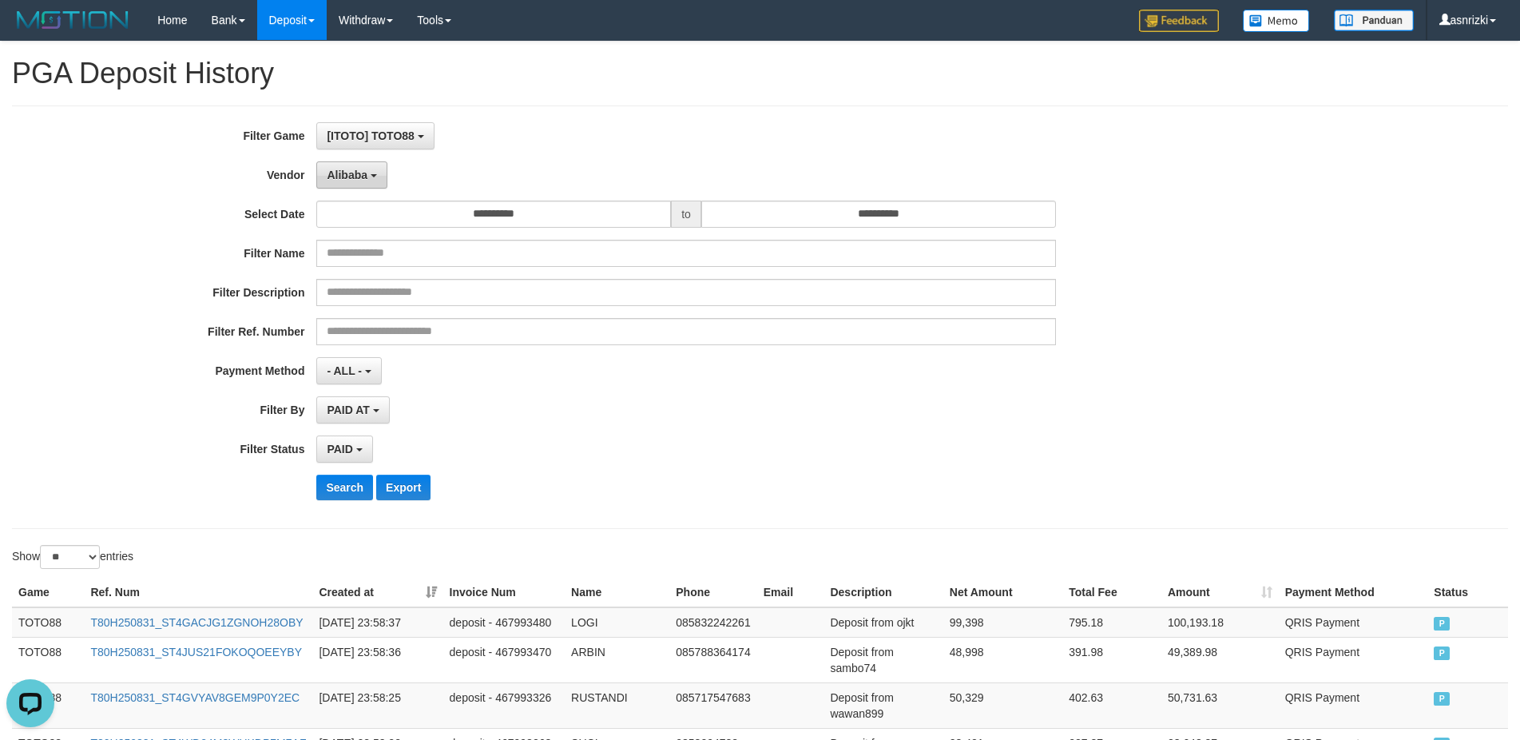
click at [363, 169] on span "Alibaba" at bounding box center [347, 175] width 41 height 13
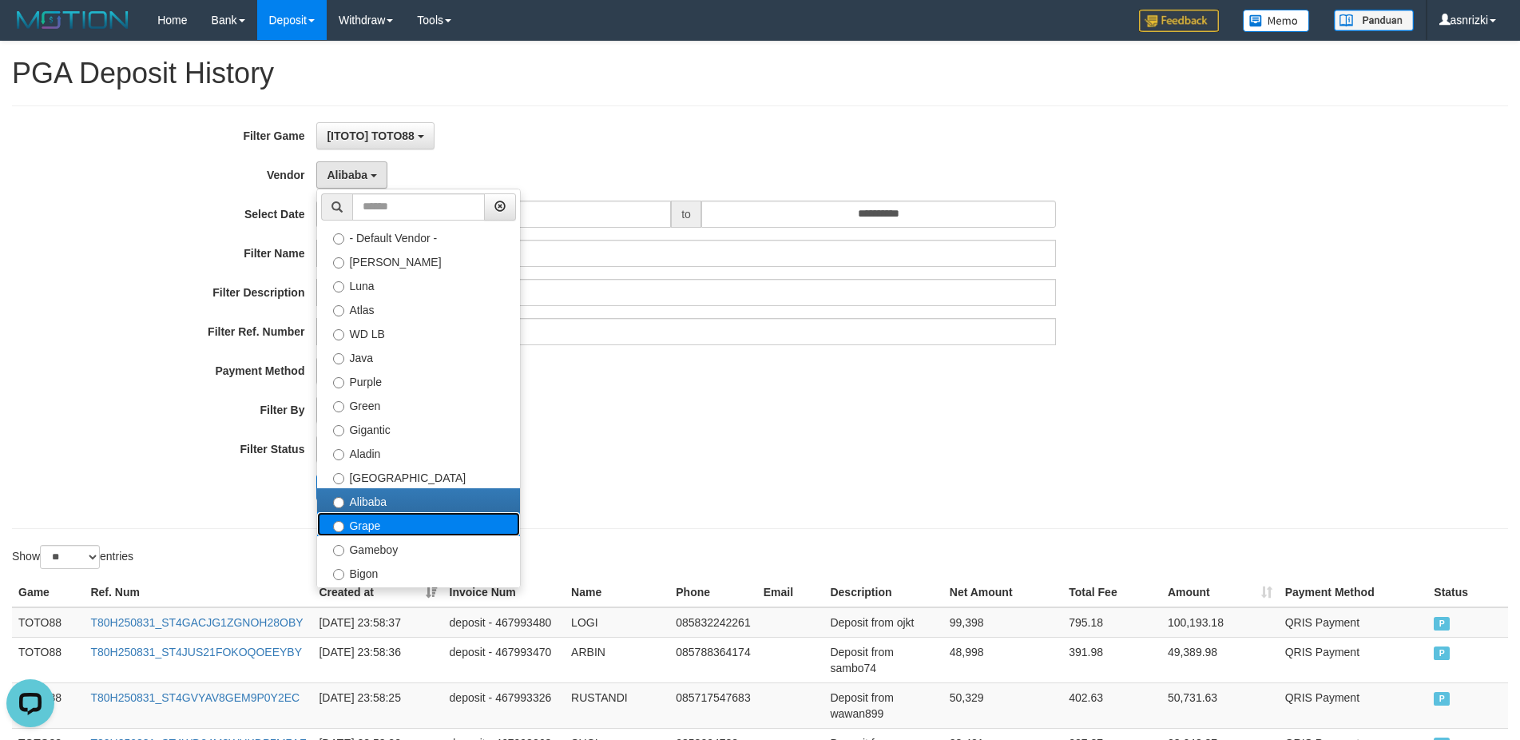
drag, startPoint x: 363, startPoint y: 525, endPoint x: 358, endPoint y: 498, distance: 26.9
click at [363, 524] on label "Grape" at bounding box center [418, 524] width 203 height 24
select select "**********"
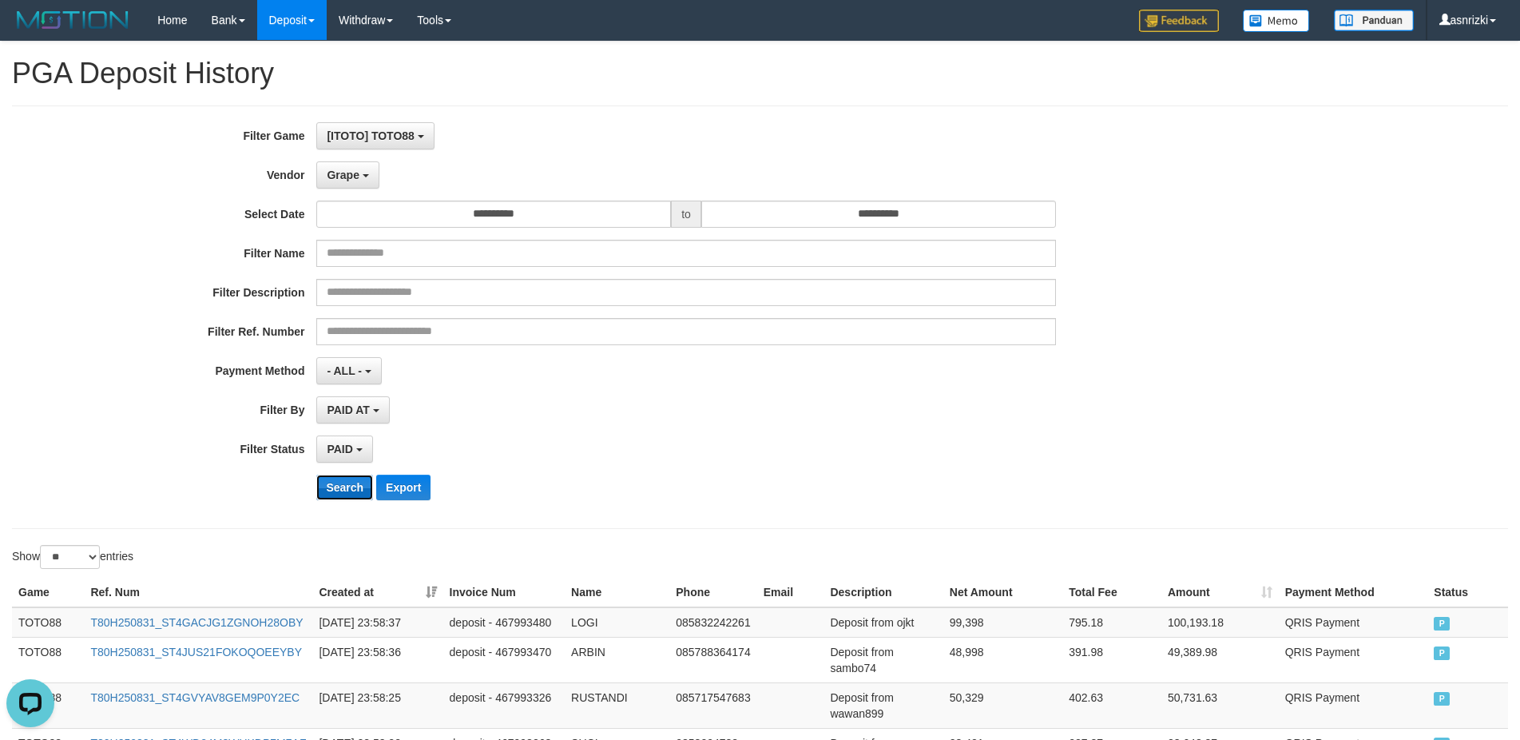
click at [350, 486] on button "Search" at bounding box center [344, 487] width 57 height 26
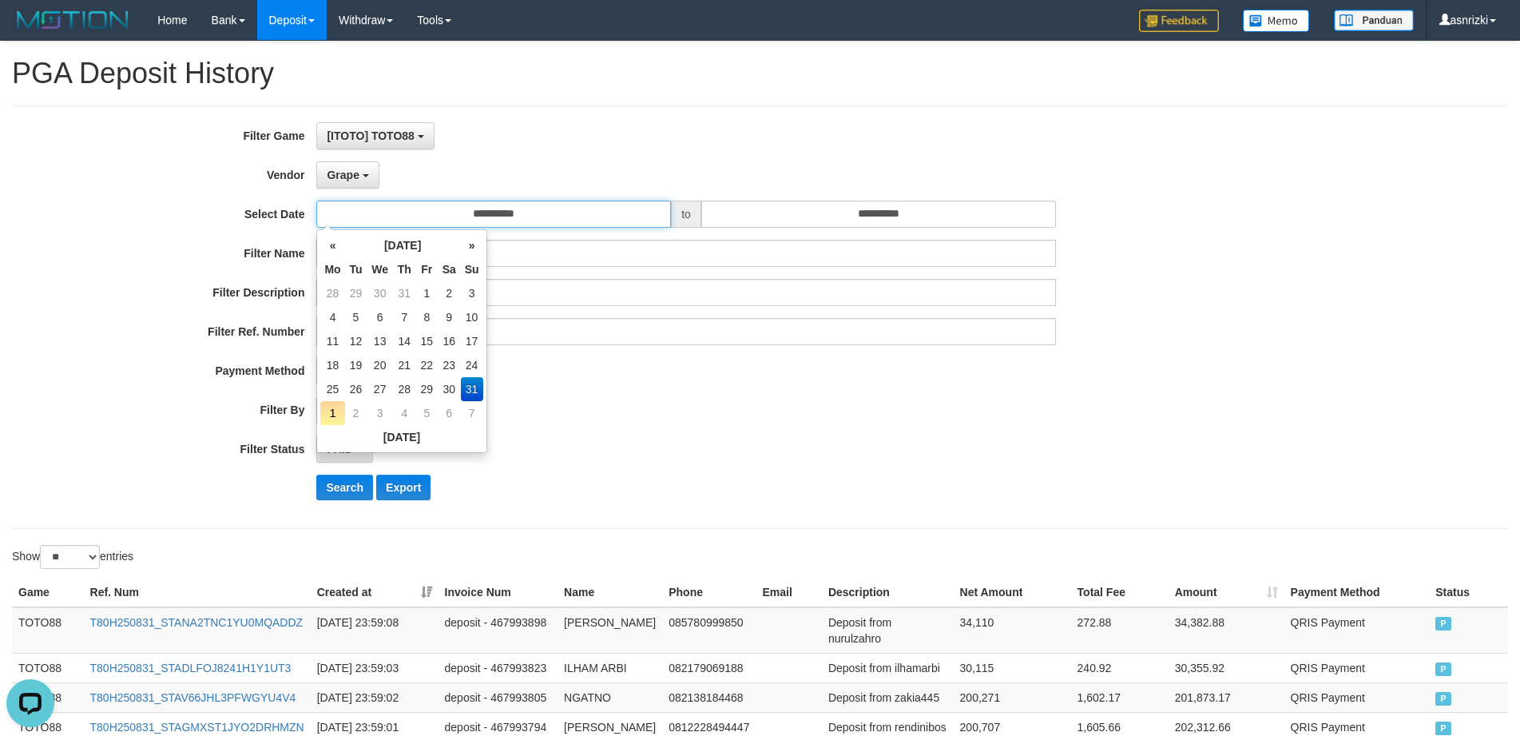
click at [511, 210] on input "**********" at bounding box center [493, 213] width 355 height 27
click at [333, 388] on td "25" at bounding box center [332, 389] width 24 height 24
type input "**********"
click at [195, 344] on div "Filter Ref. Number" at bounding box center [633, 331] width 1267 height 27
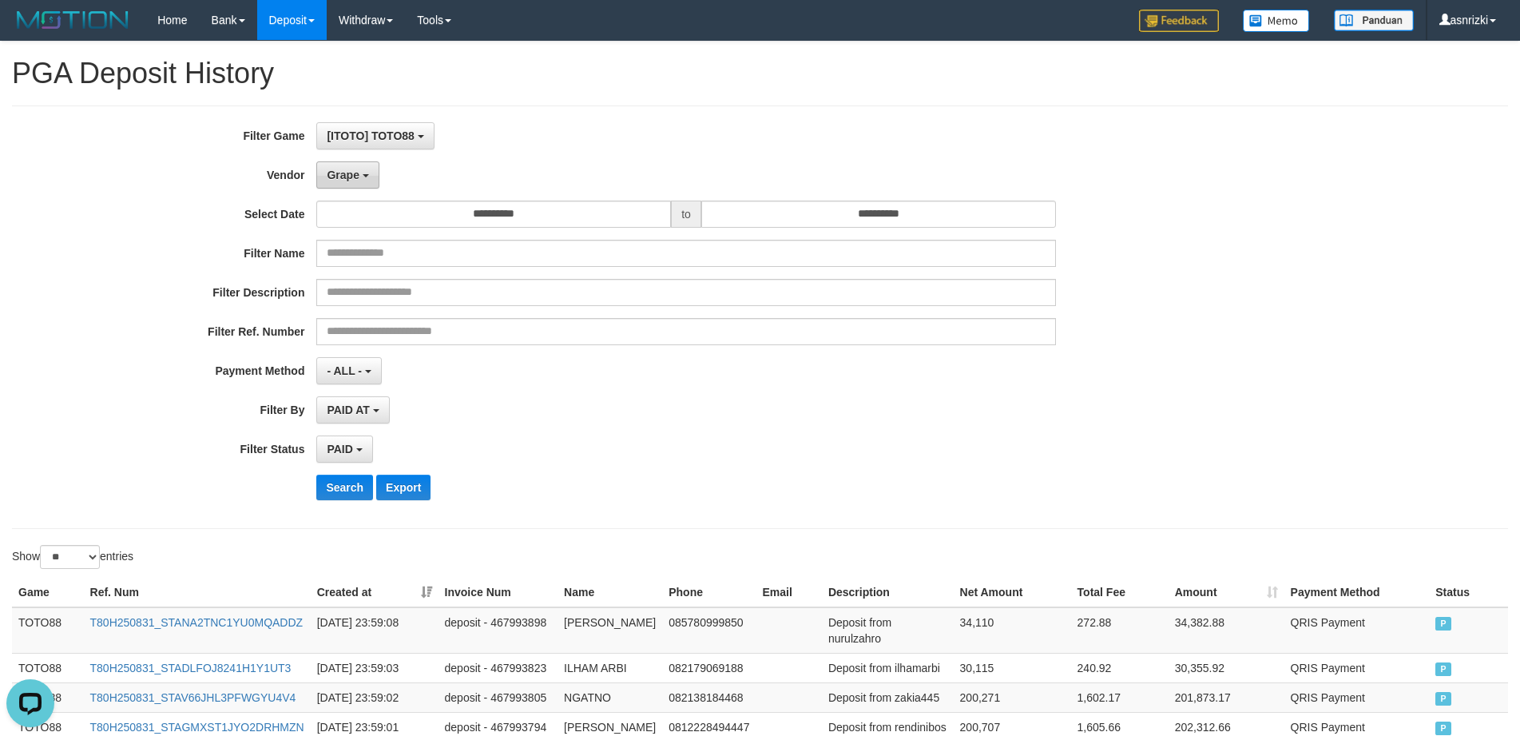
click at [370, 169] on button "Grape" at bounding box center [347, 174] width 62 height 27
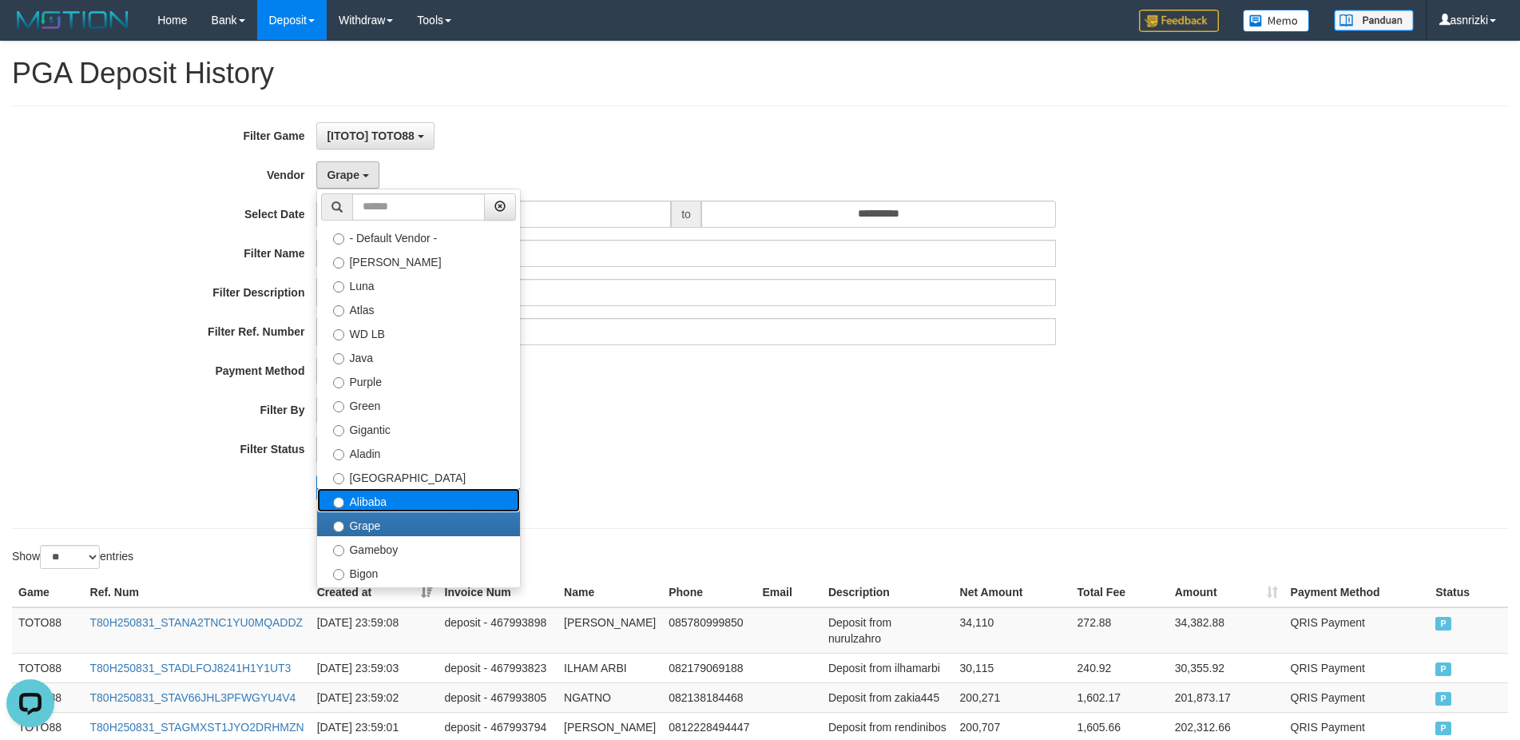
click at [375, 506] on label "Alibaba" at bounding box center [418, 500] width 203 height 24
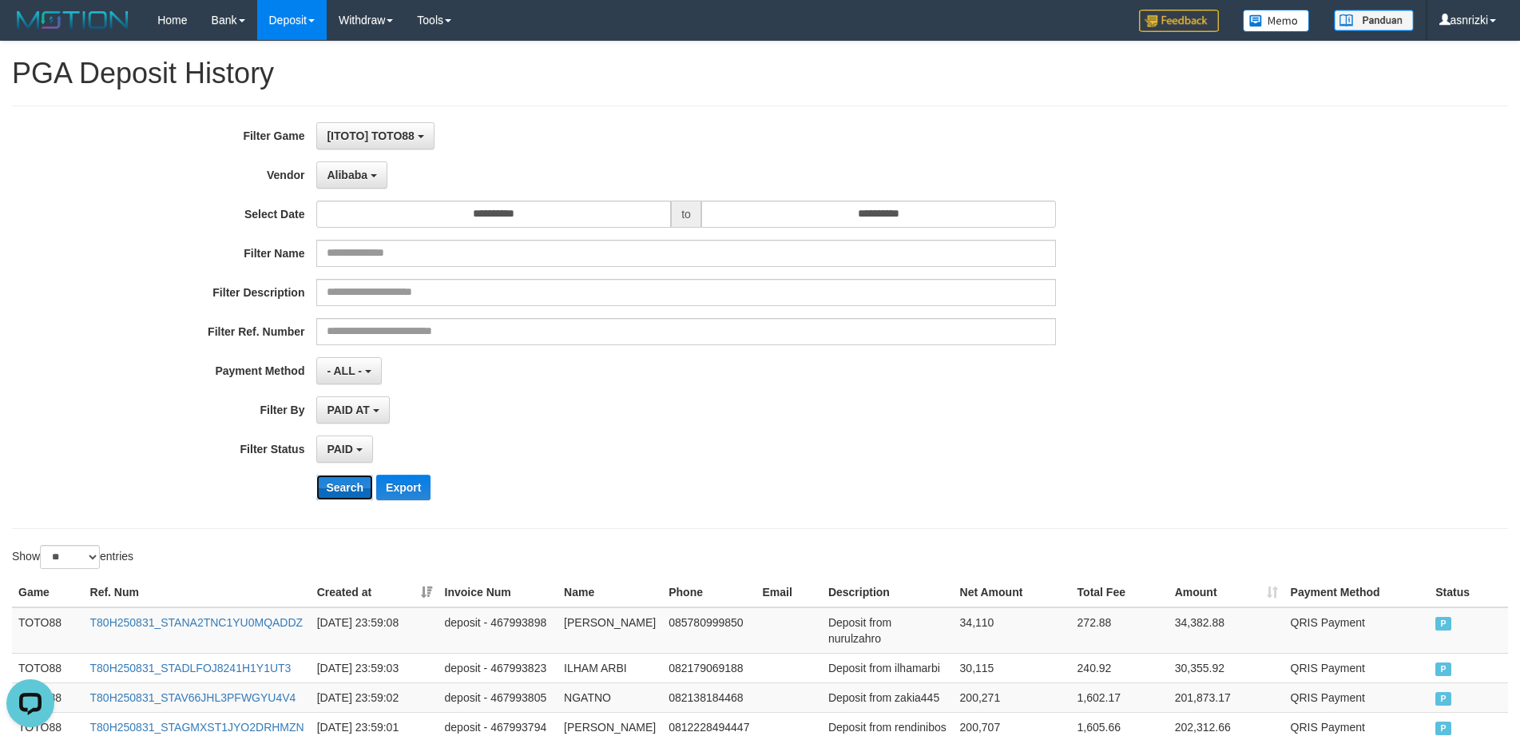
click at [340, 495] on button "Search" at bounding box center [344, 487] width 57 height 26
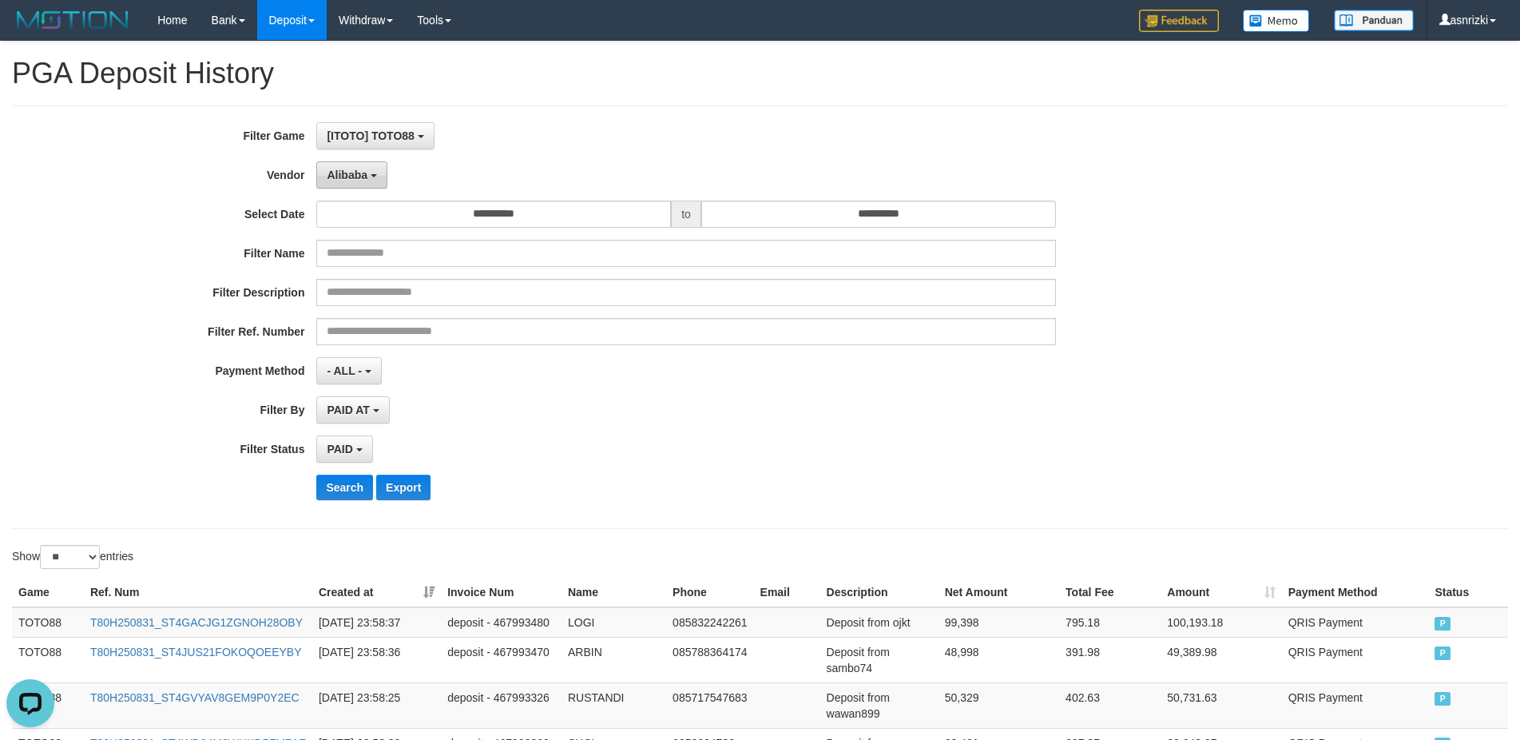
click at [355, 176] on span "Alibaba" at bounding box center [347, 175] width 41 height 13
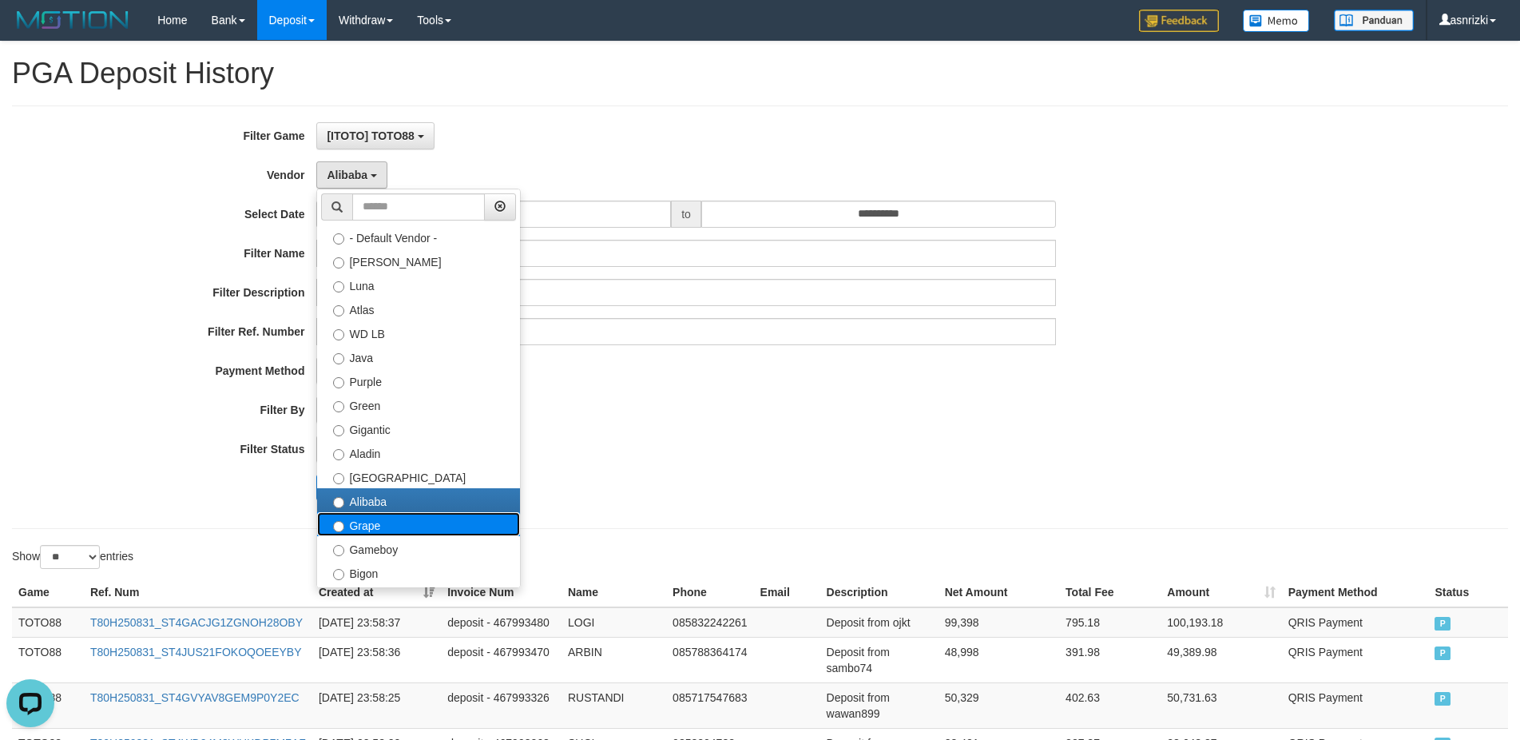
click at [365, 529] on label "Grape" at bounding box center [418, 524] width 203 height 24
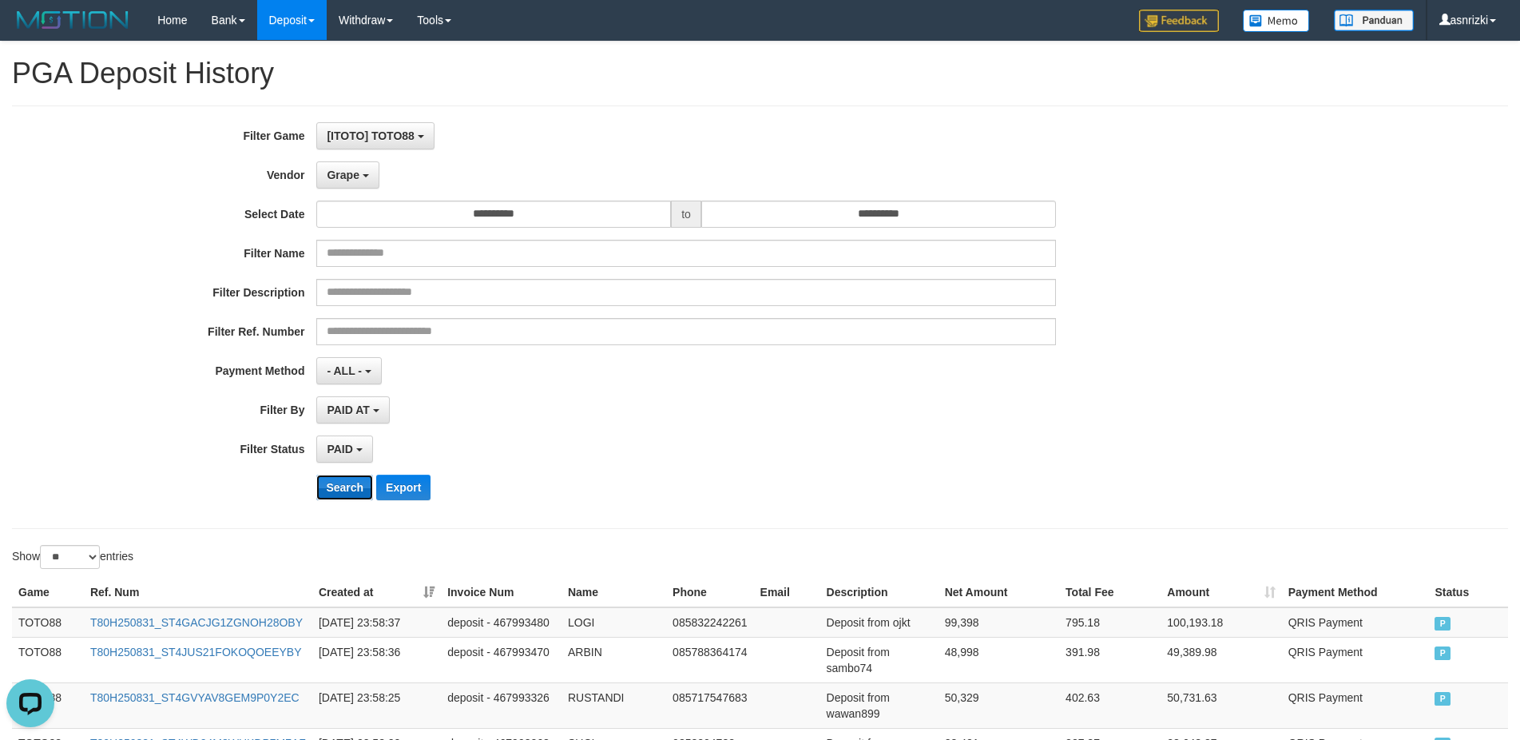
click at [343, 493] on button "Search" at bounding box center [344, 487] width 57 height 26
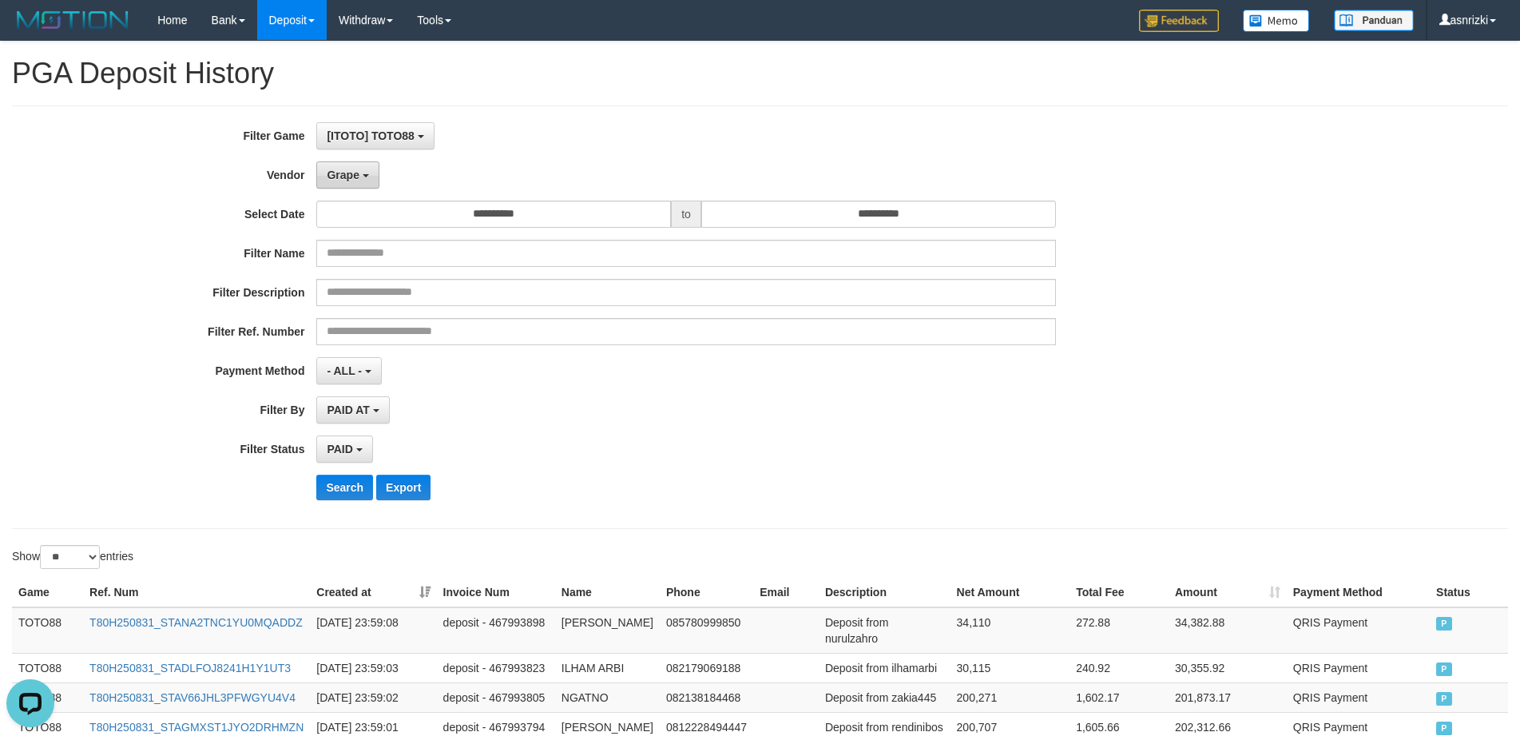
click at [335, 177] on span "Grape" at bounding box center [343, 175] width 32 height 13
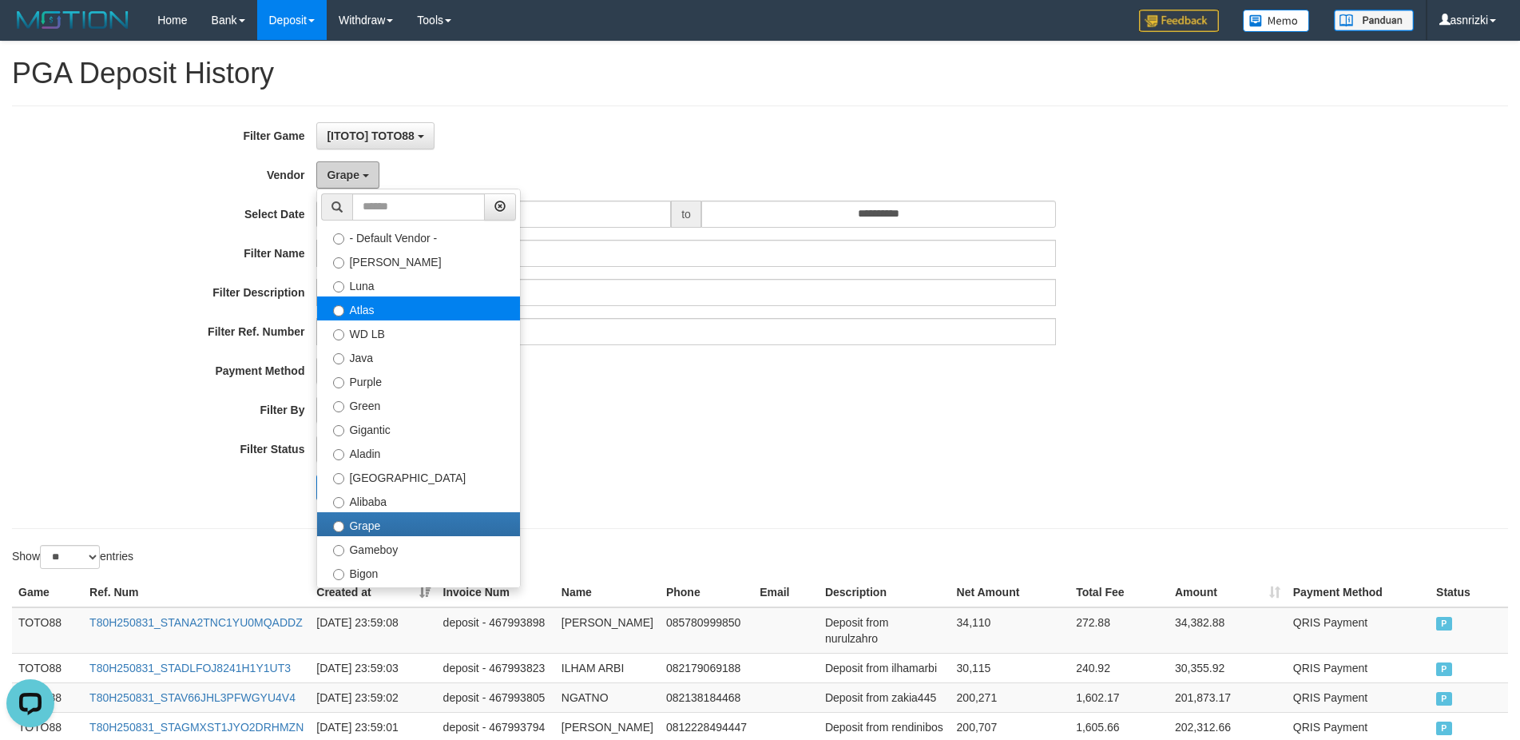
scroll to position [256, 0]
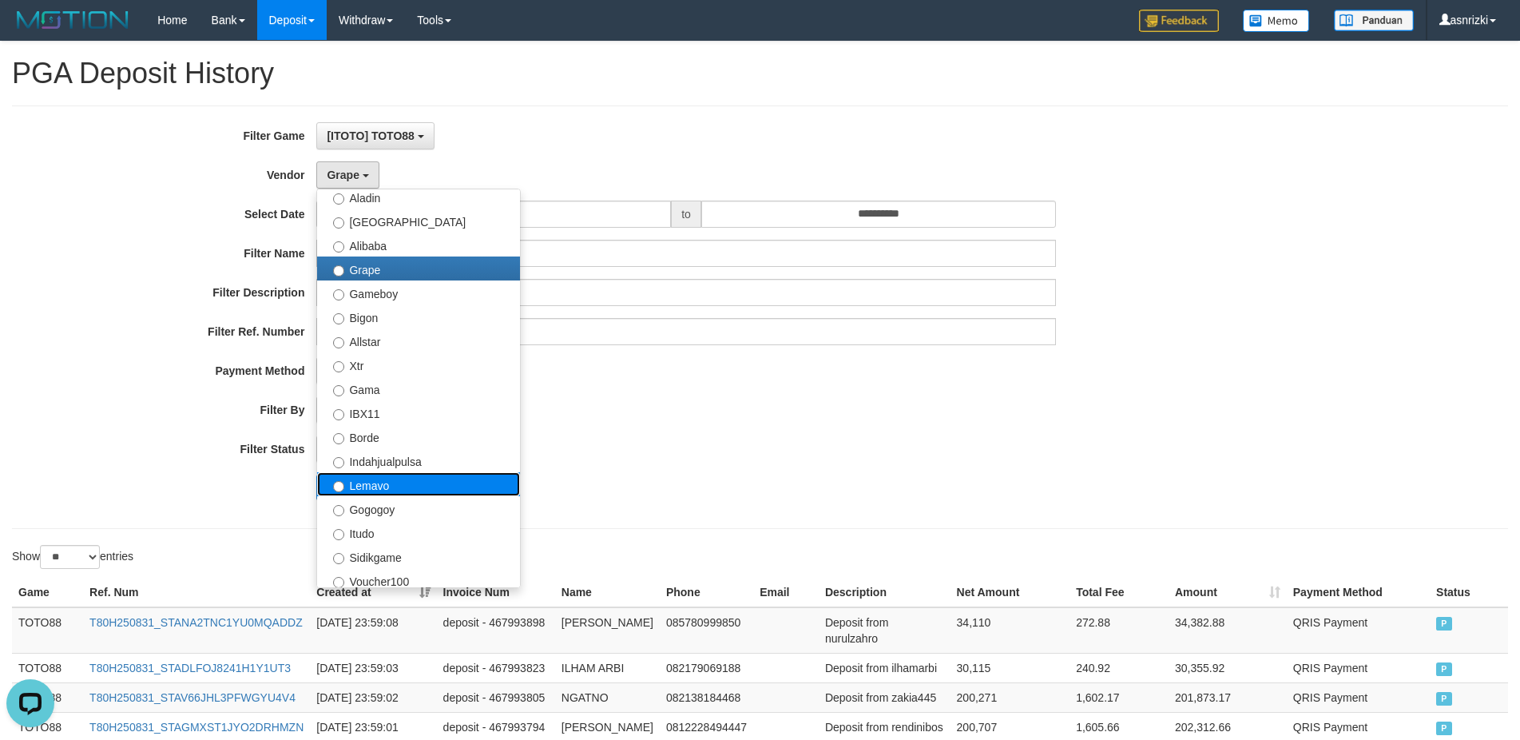
click at [380, 487] on label "Lemavo" at bounding box center [418, 484] width 203 height 24
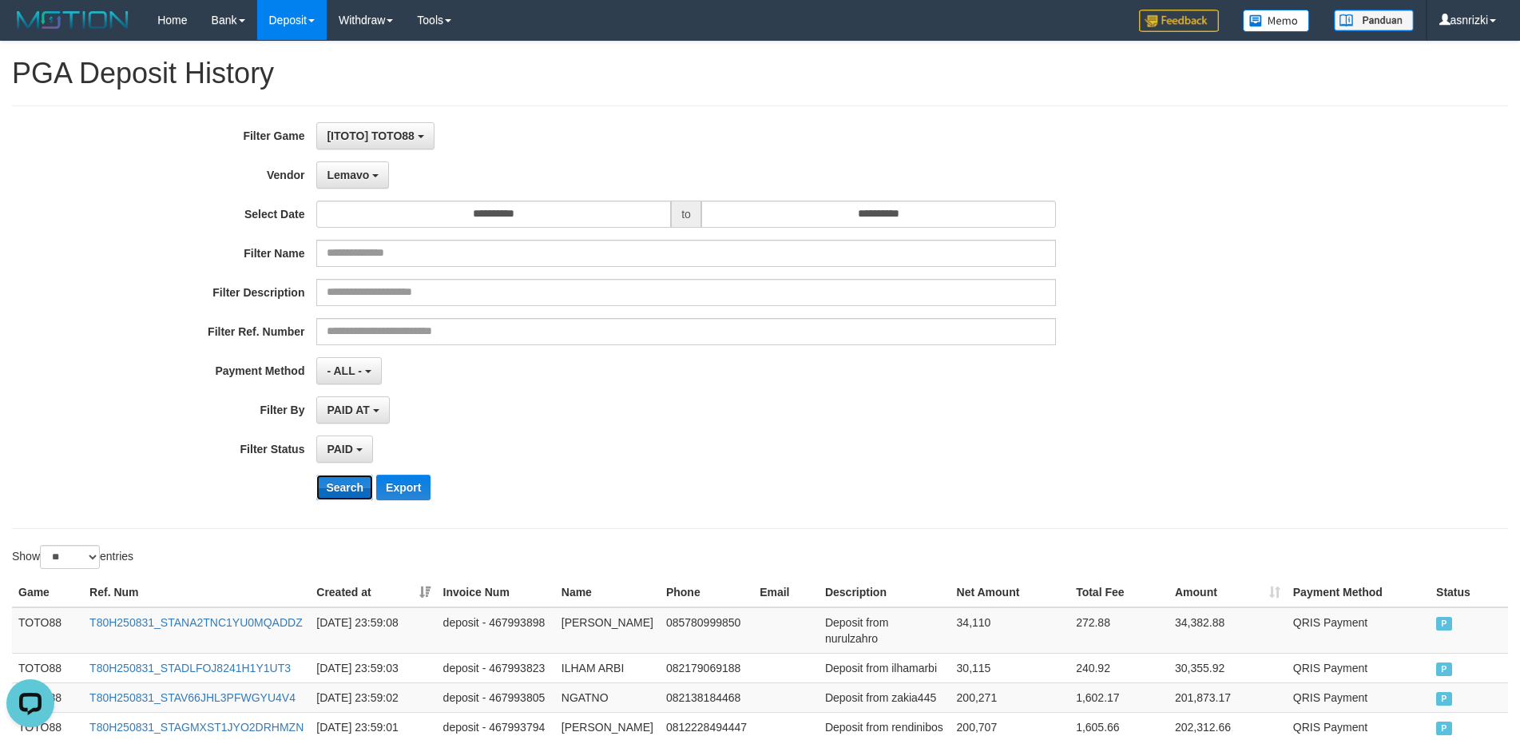
click at [339, 494] on button "Search" at bounding box center [344, 487] width 57 height 26
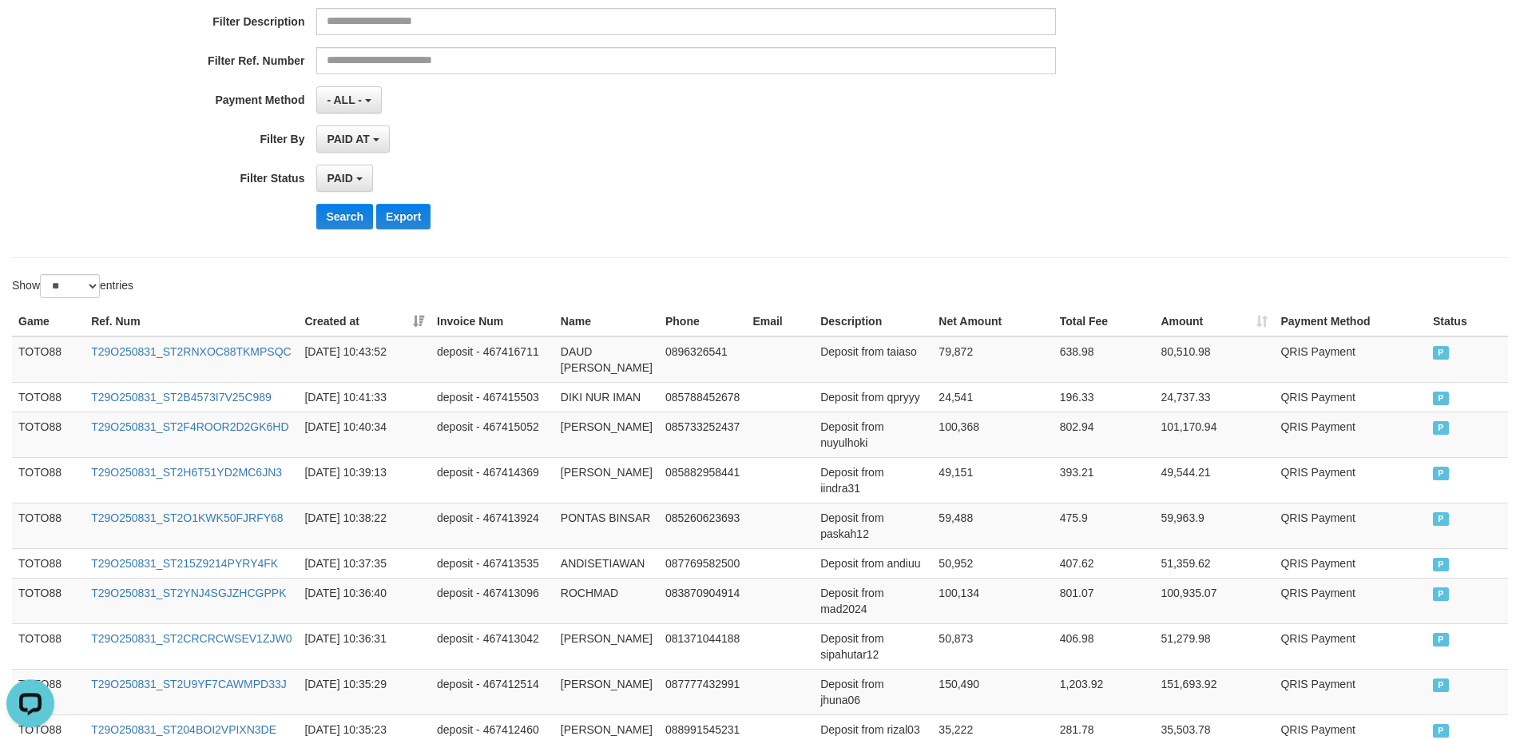
scroll to position [9, 0]
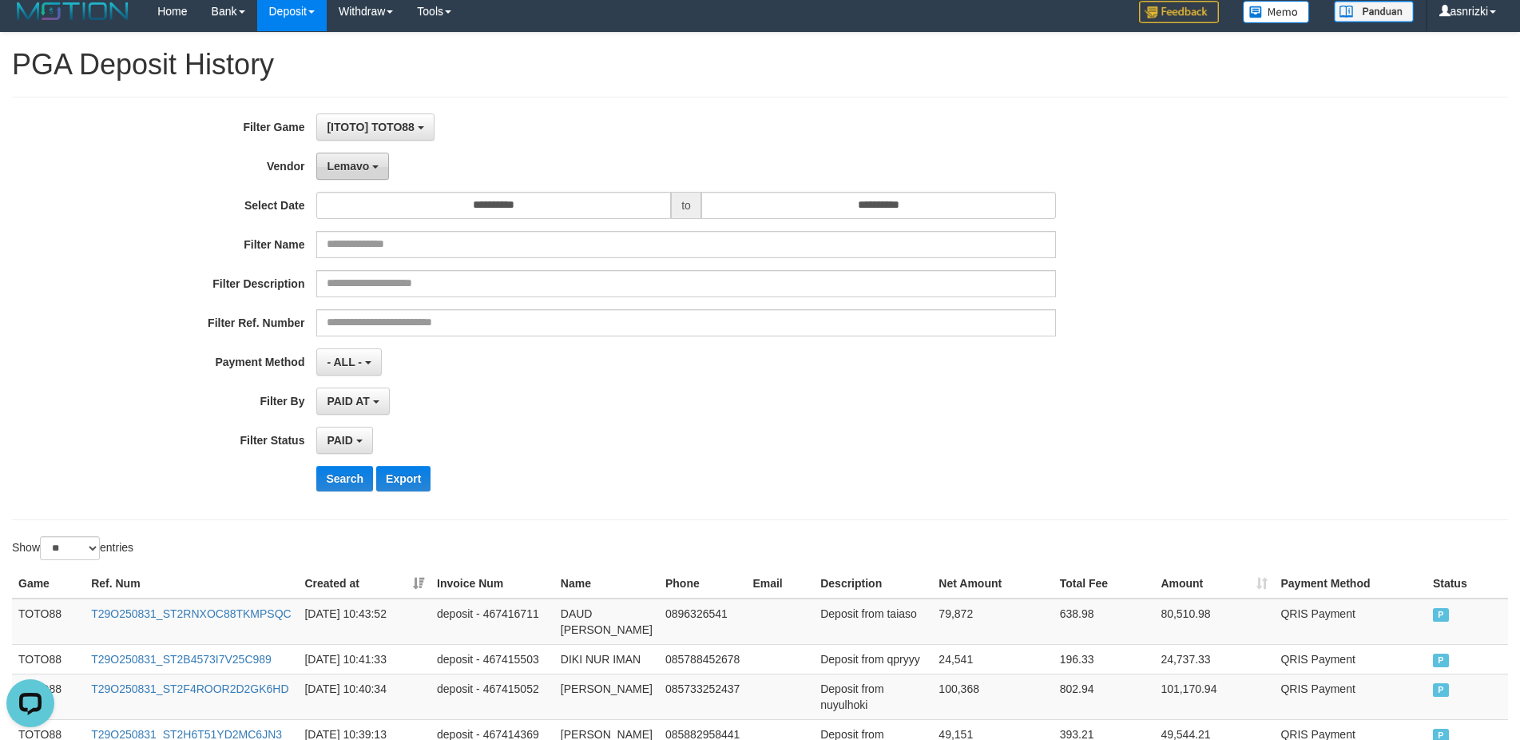
click at [360, 174] on button "Lemavo" at bounding box center [352, 166] width 73 height 27
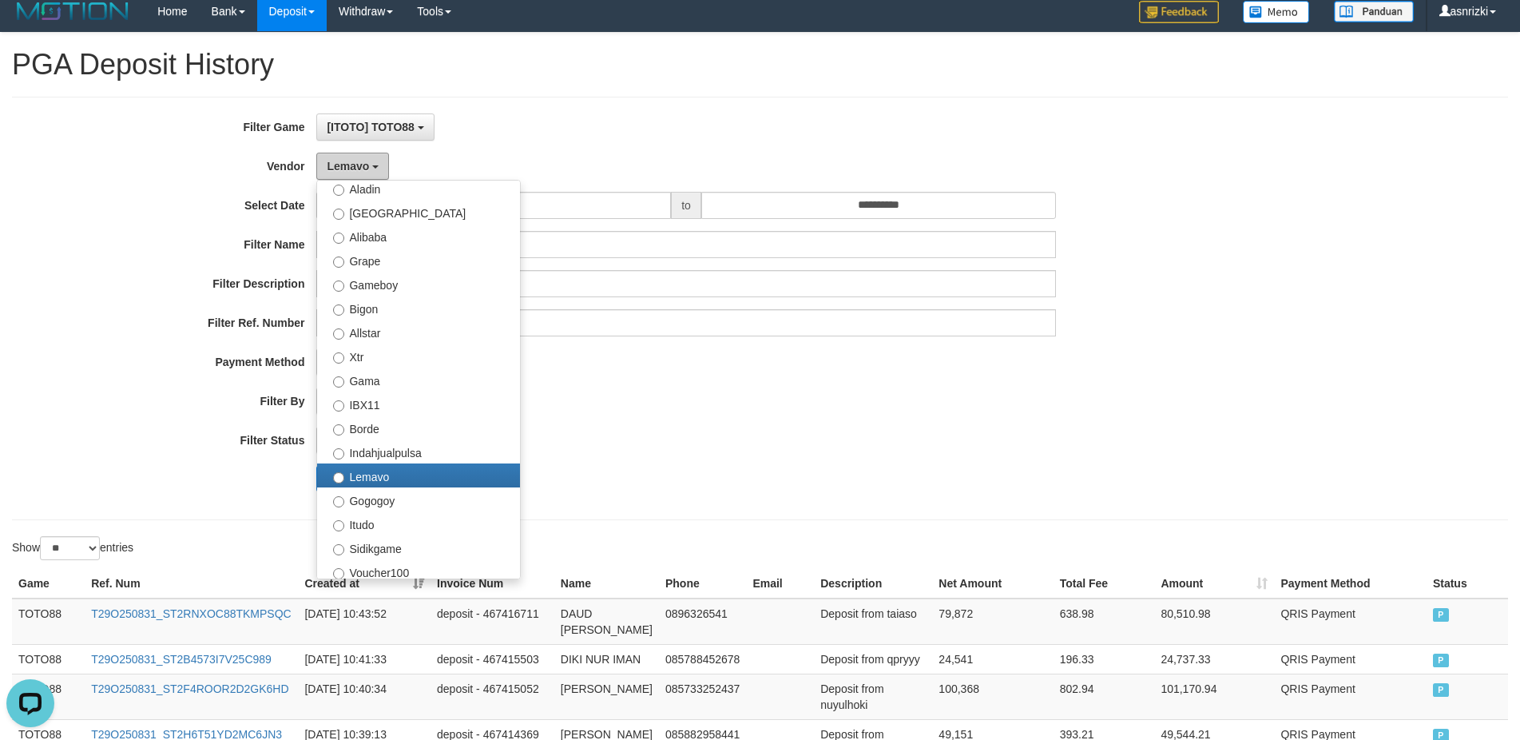
scroll to position [256, 0]
click at [376, 452] on label "Indahjualpulsa" at bounding box center [418, 451] width 203 height 24
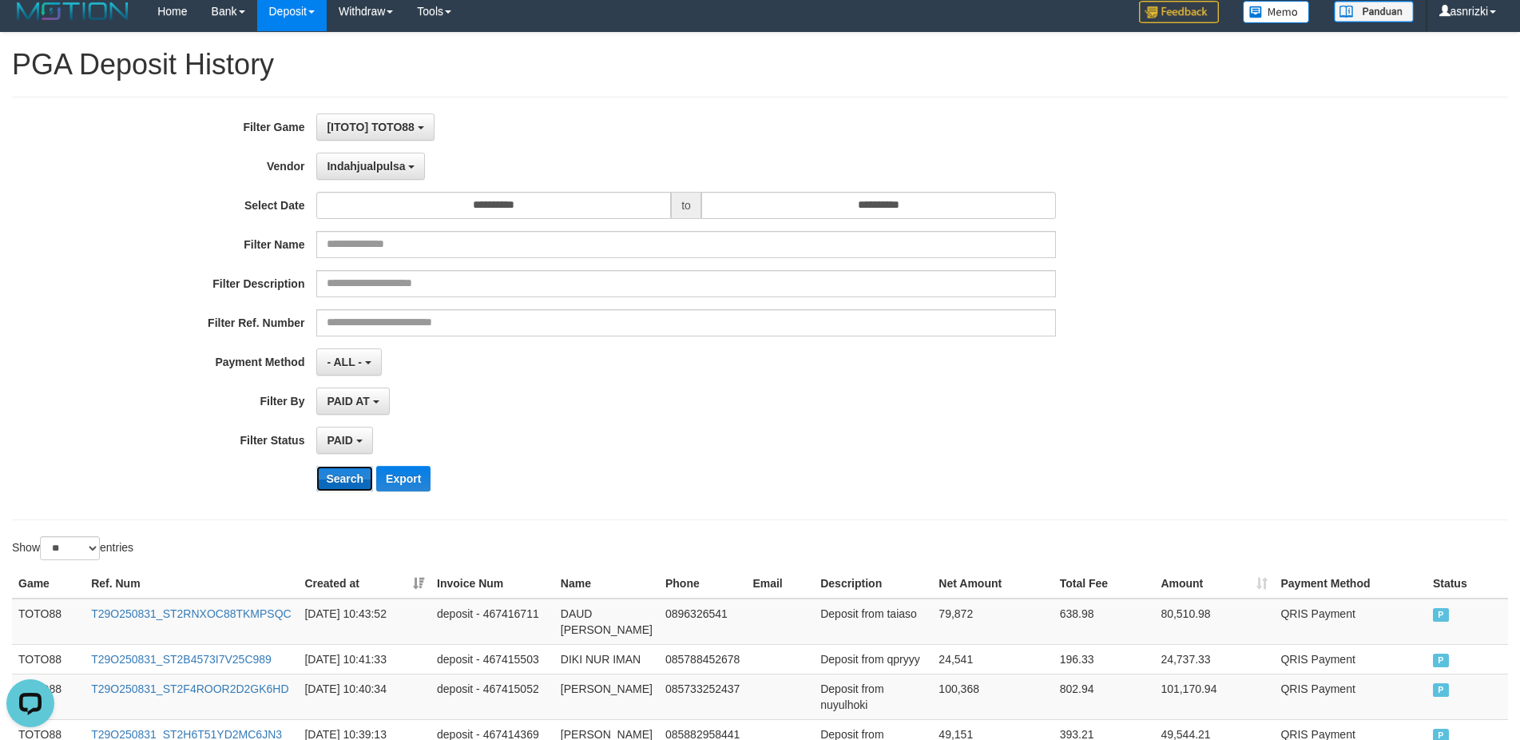
click at [345, 484] on button "Search" at bounding box center [344, 479] width 57 height 26
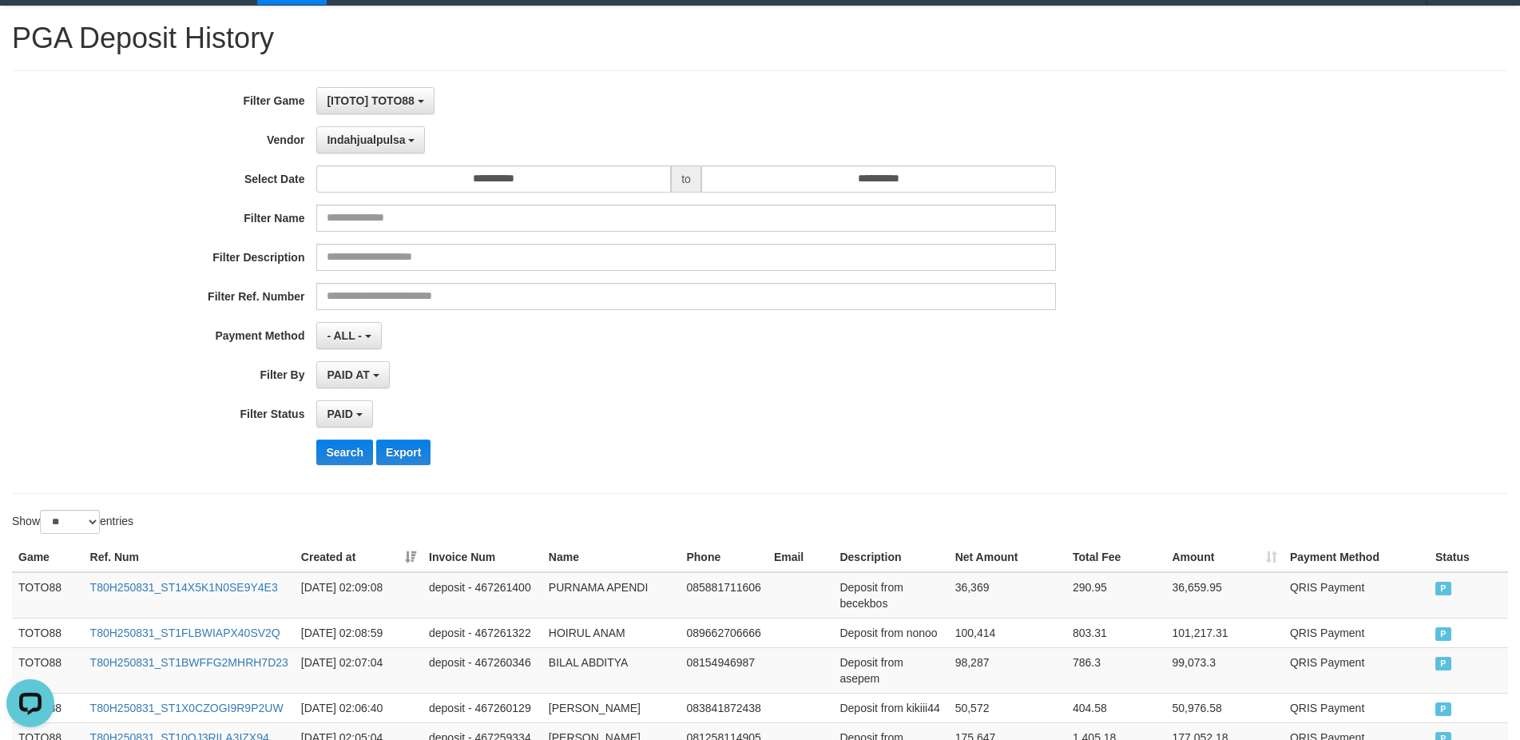
scroll to position [0, 0]
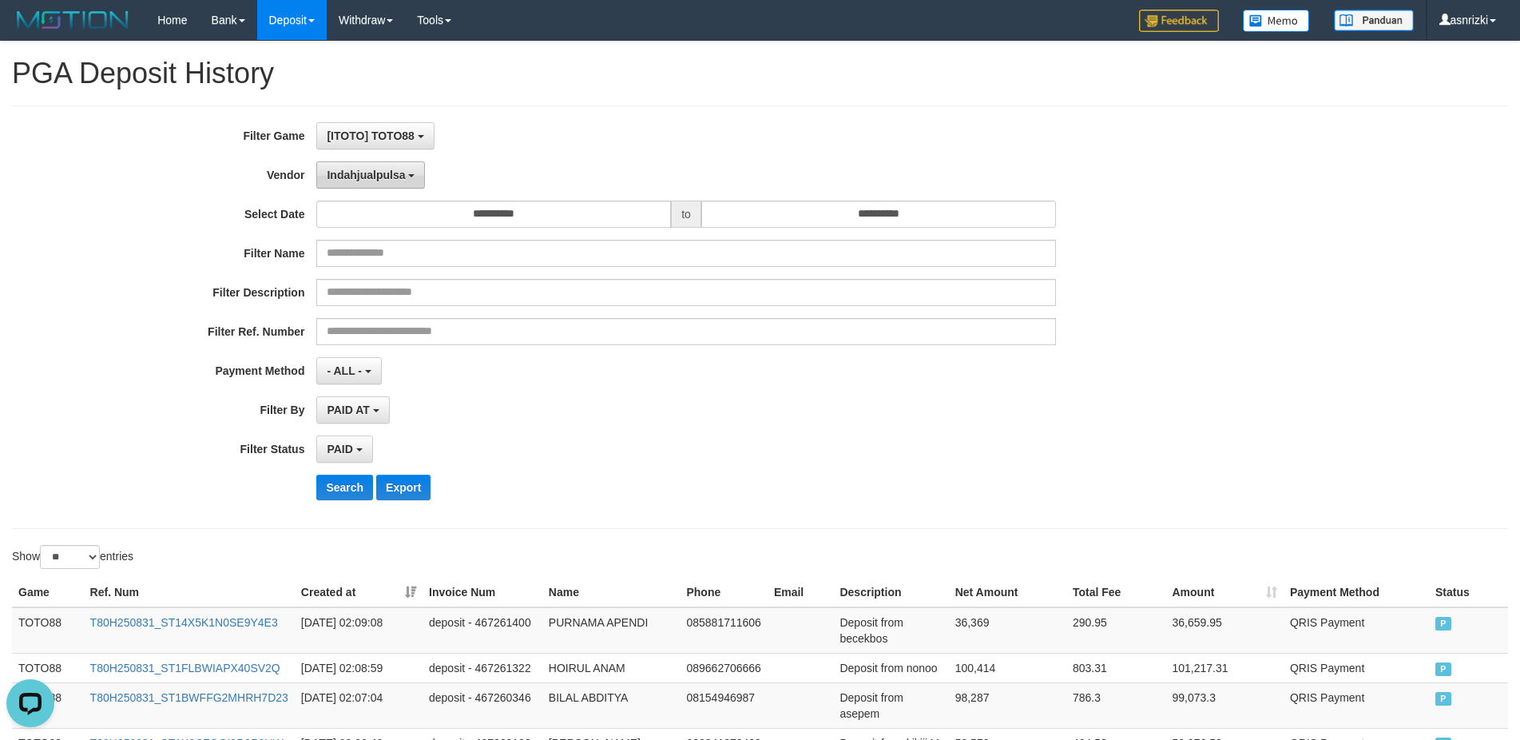
click at [343, 184] on button "Indahjualpulsa" at bounding box center [370, 174] width 109 height 27
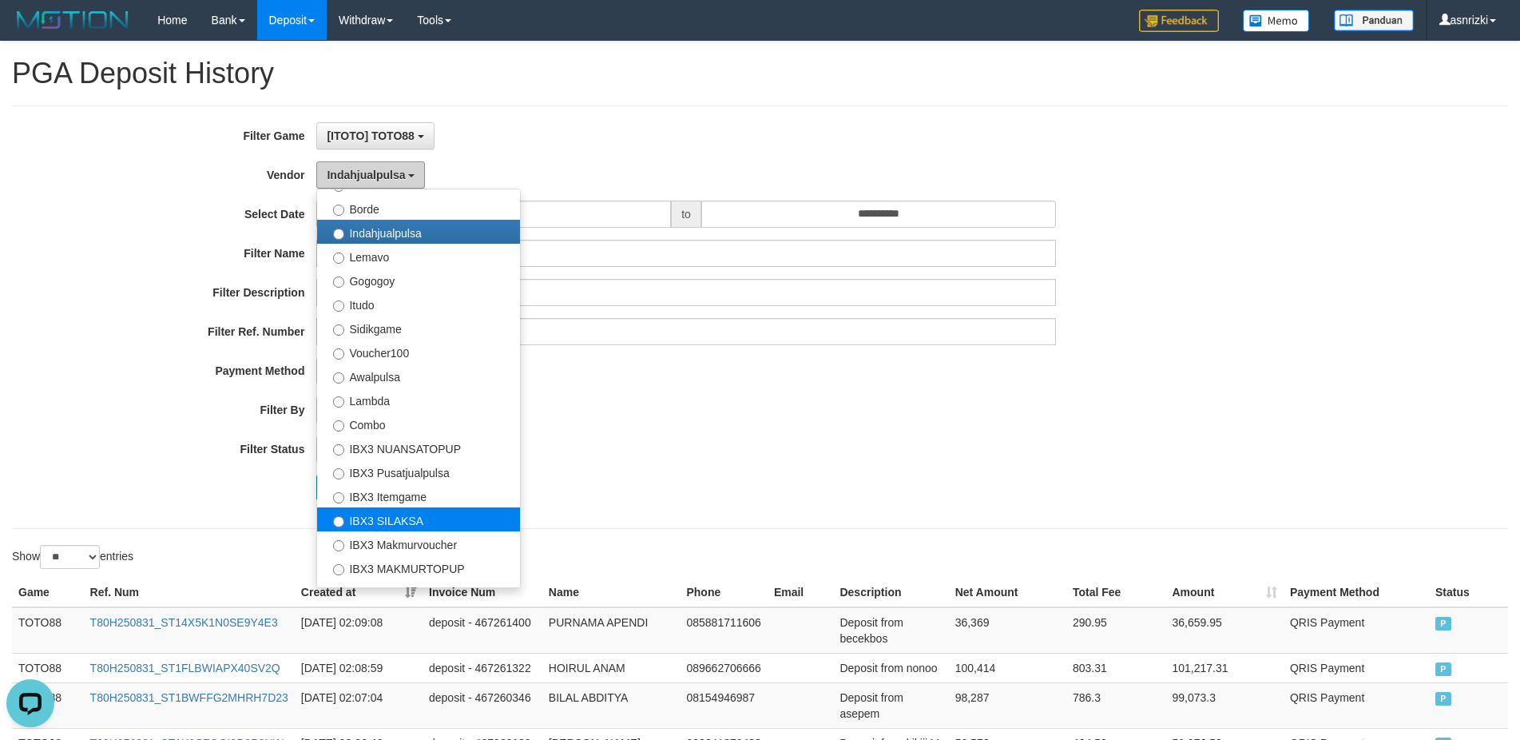
scroll to position [524, 0]
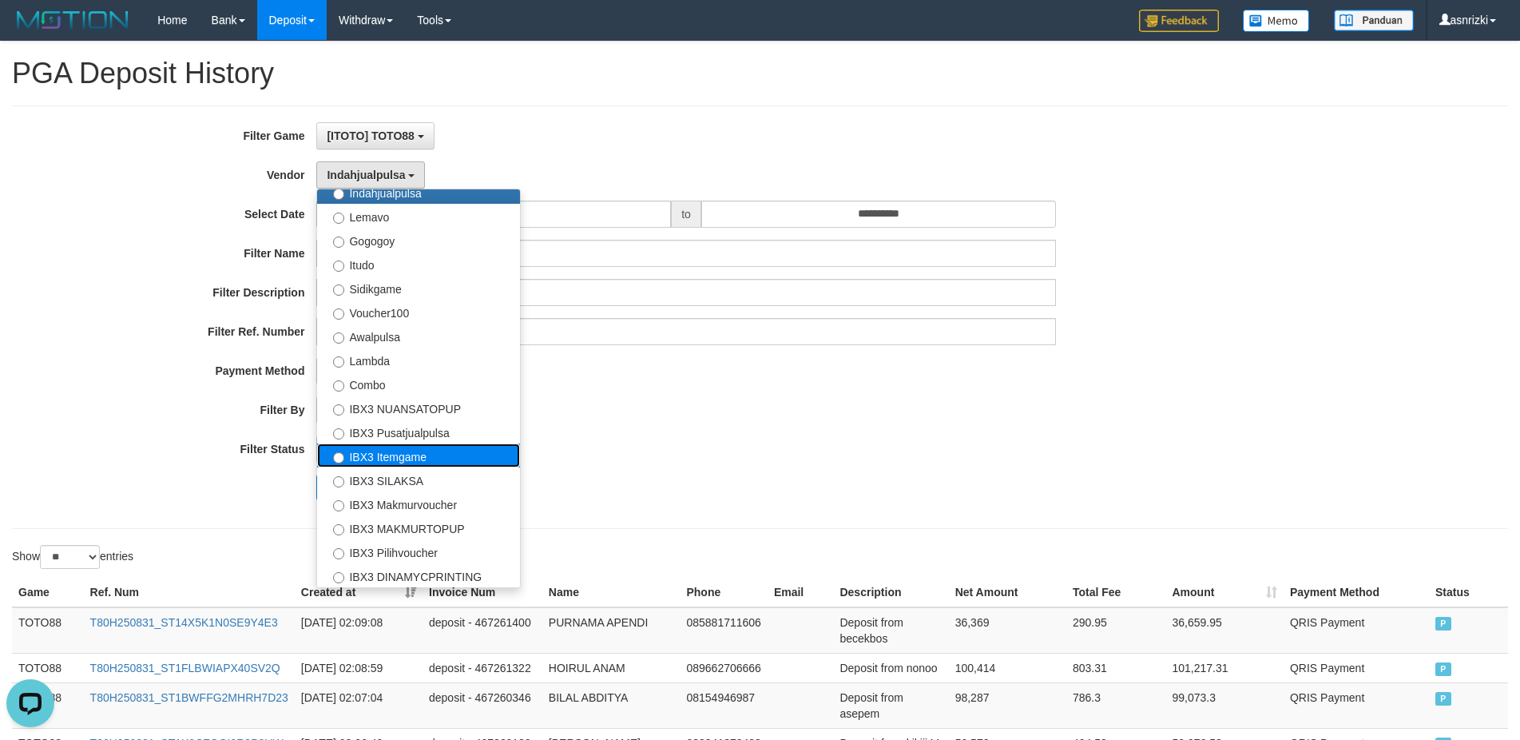
click at [403, 454] on label "IBX3 Itemgame" at bounding box center [418, 455] width 203 height 24
select select "**********"
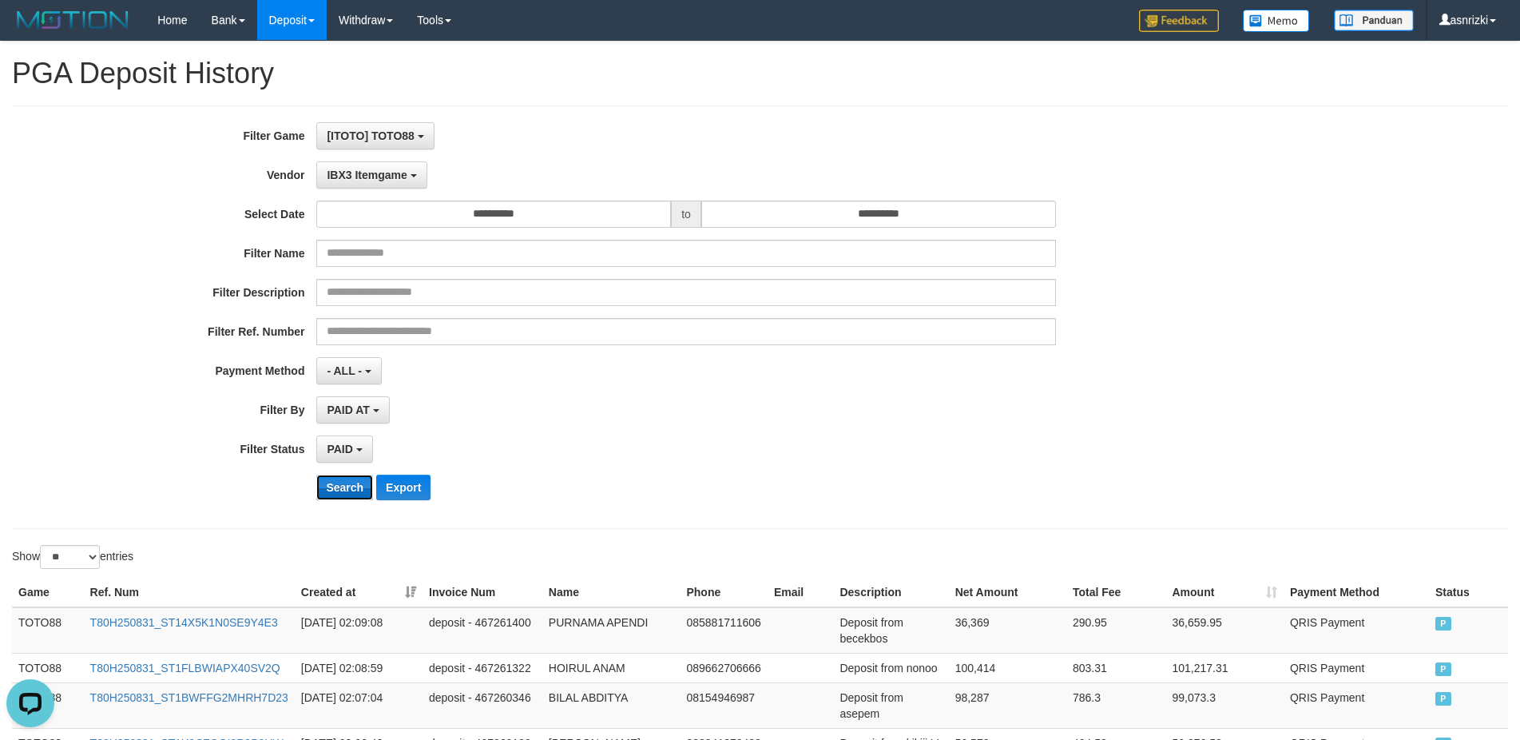
click at [347, 486] on button "Search" at bounding box center [344, 487] width 57 height 26
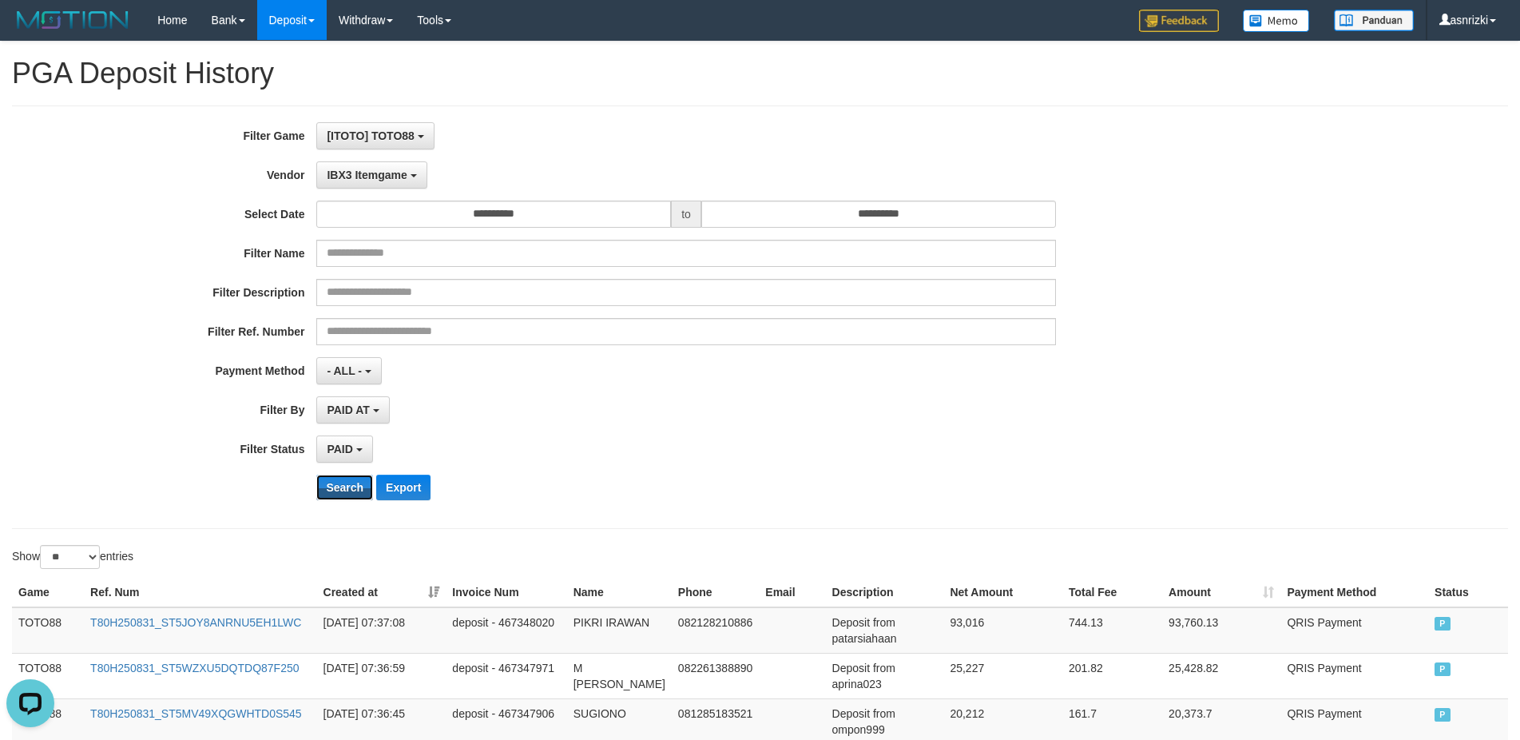
scroll to position [464, 0]
